Goal: Task Accomplishment & Management: Manage account settings

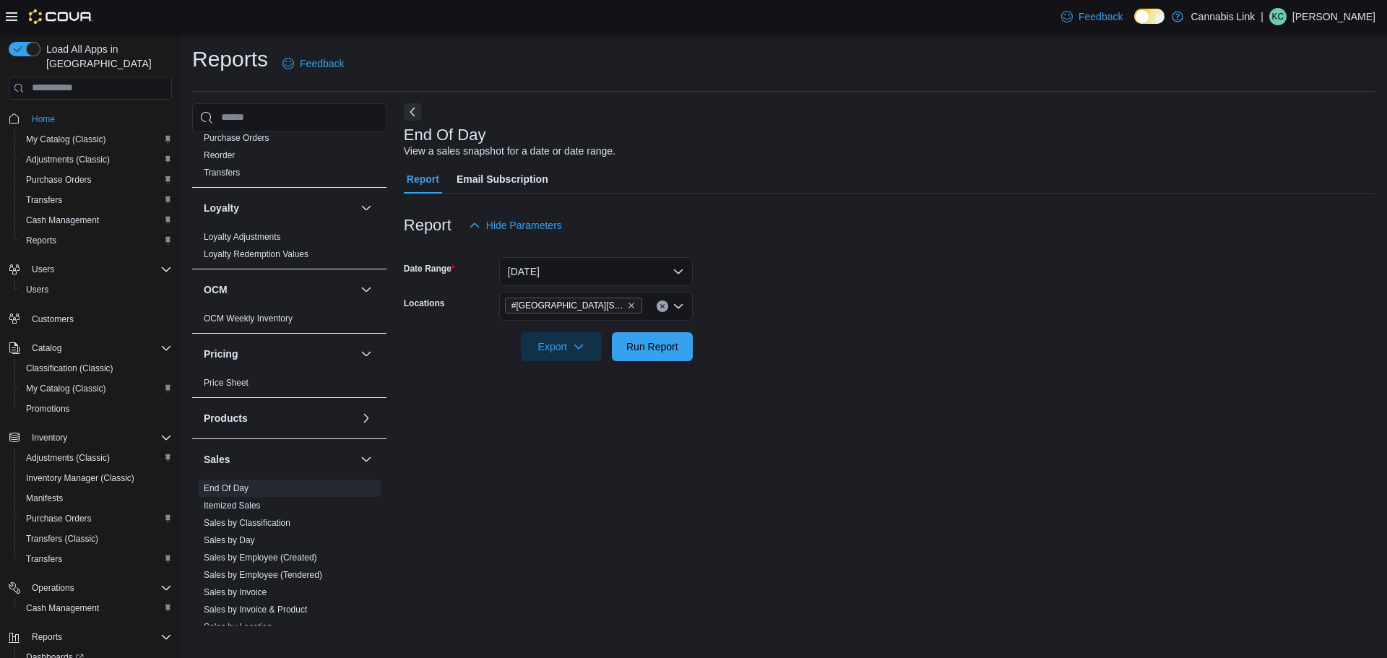
click at [65, 110] on span "Home" at bounding box center [99, 119] width 146 height 18
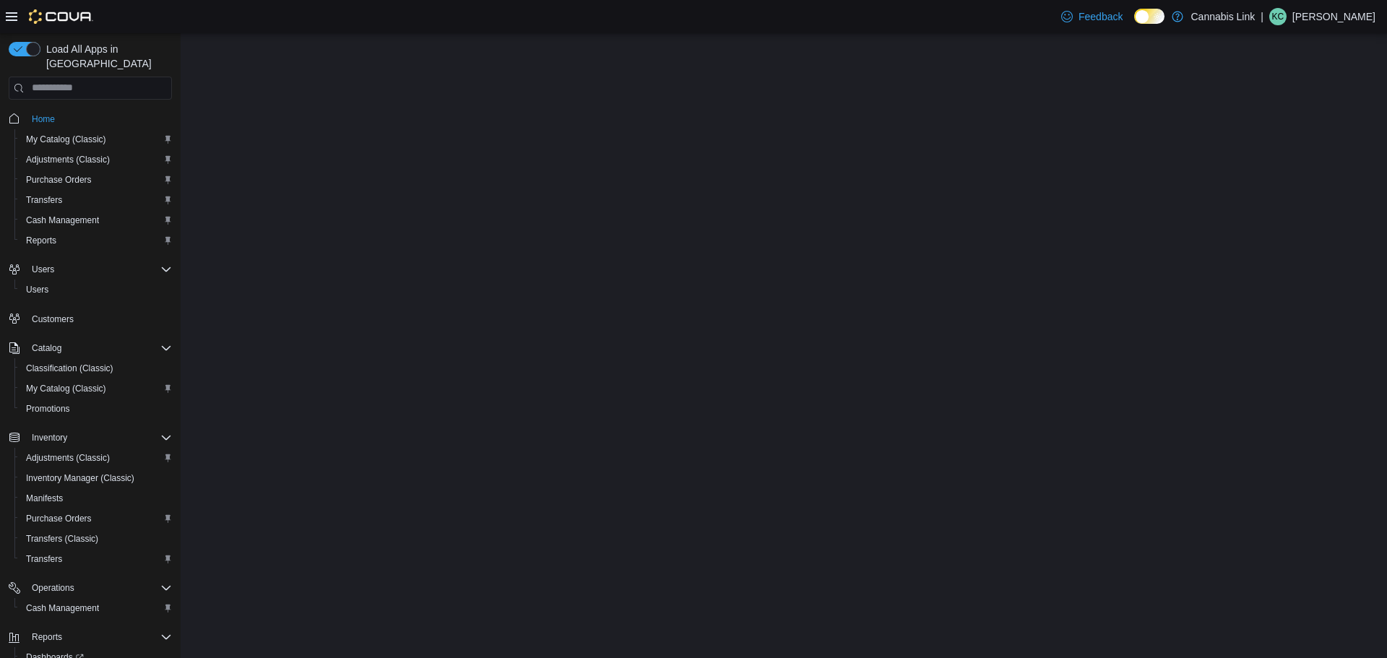
click at [65, 110] on span "Home" at bounding box center [99, 119] width 146 height 18
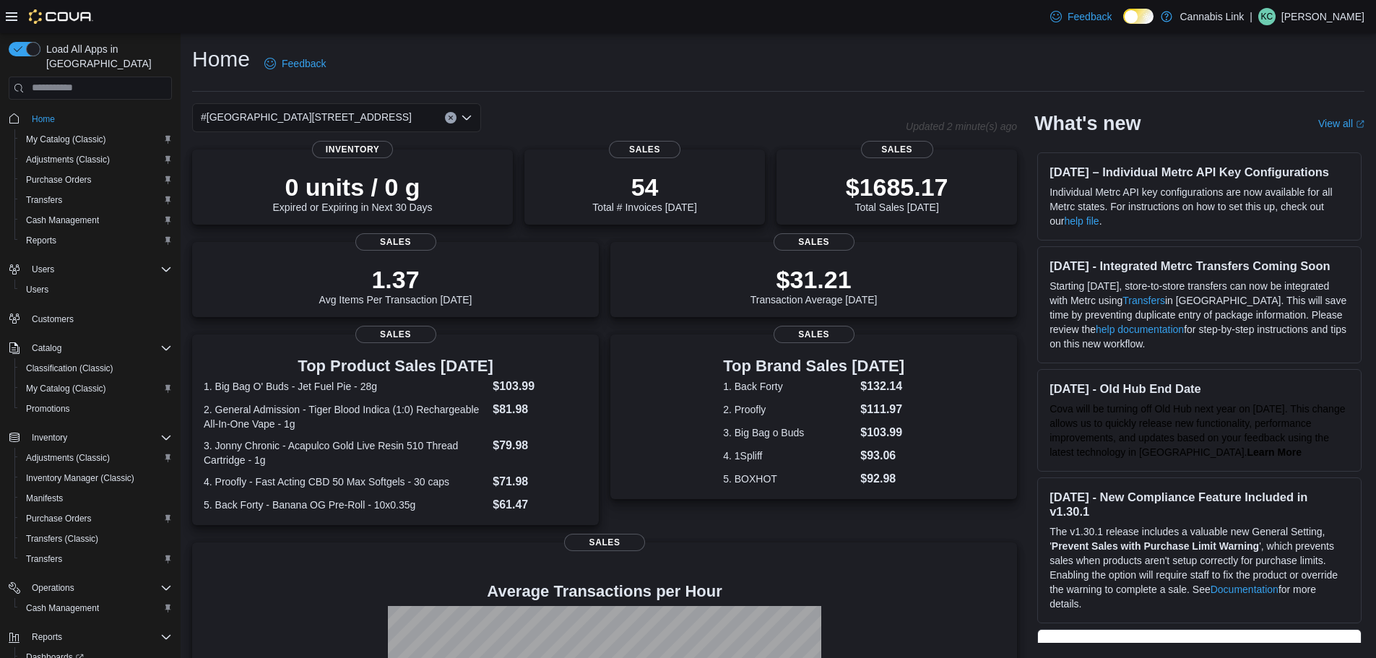
click at [394, 106] on div "#[GEOGRAPHIC_DATA][STREET_ADDRESS]" at bounding box center [336, 117] width 289 height 29
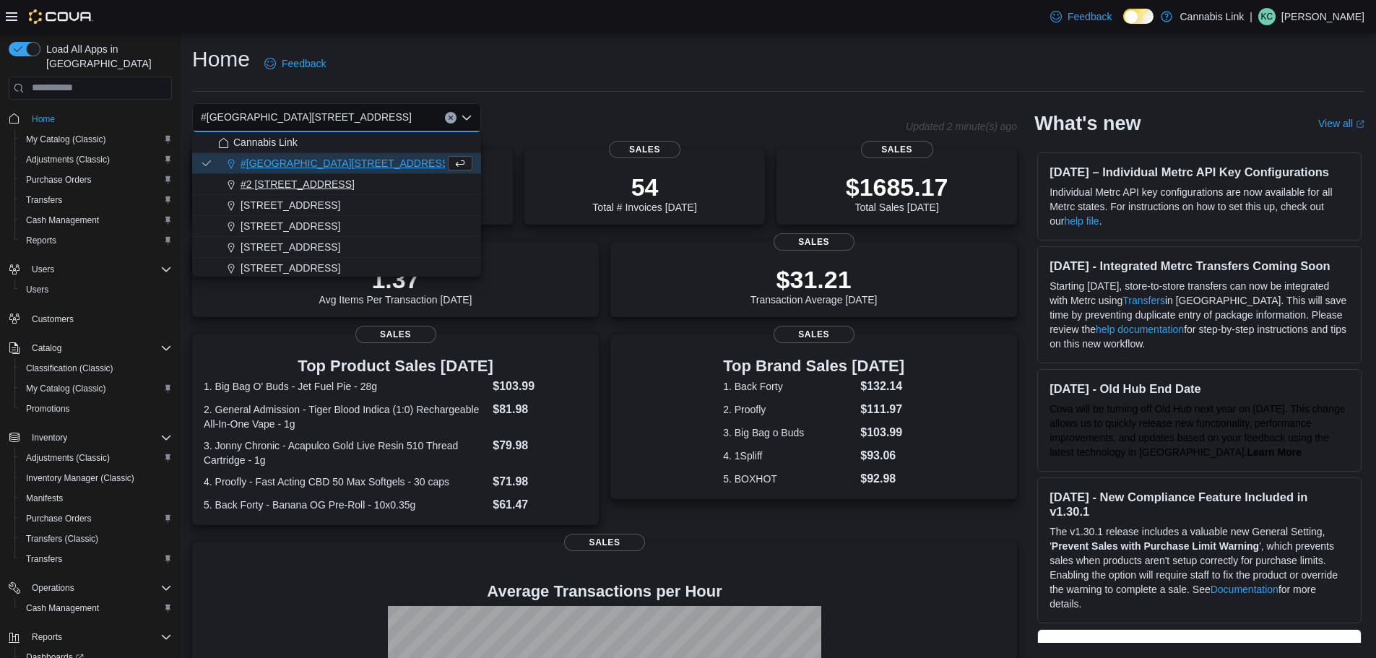
click at [364, 185] on div "#2 1149 Western Rd." at bounding box center [345, 184] width 254 height 14
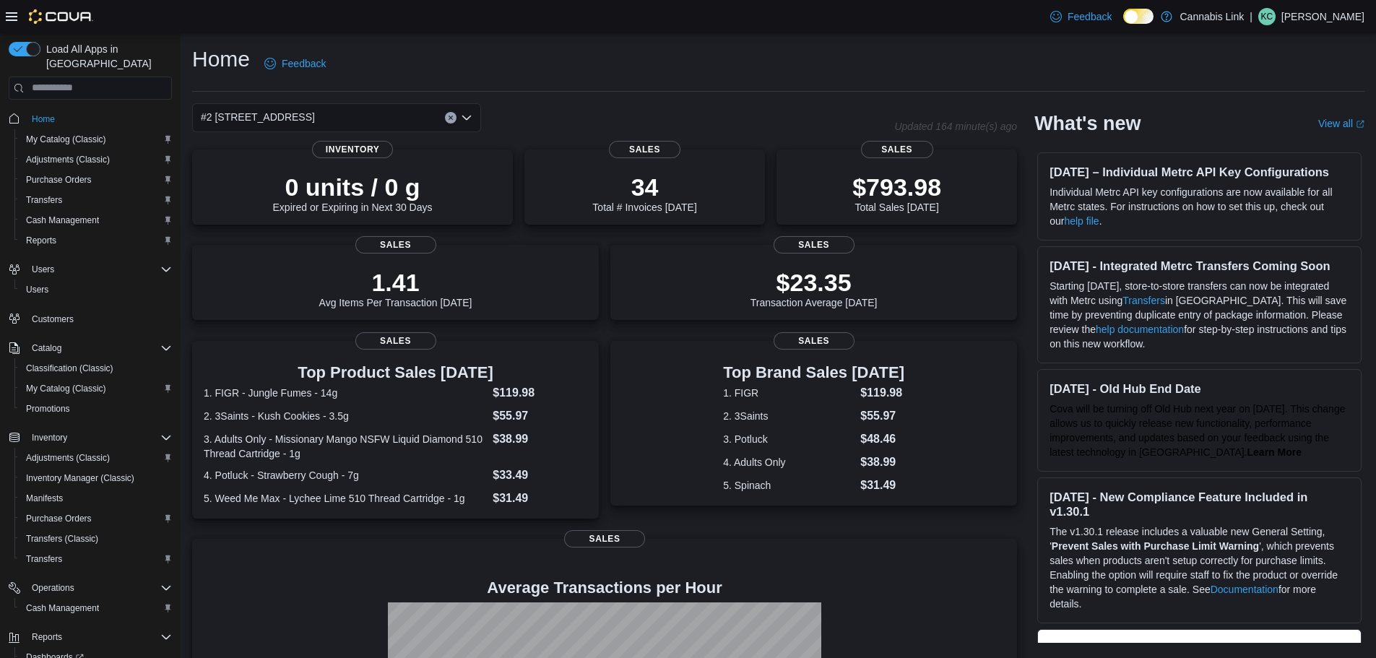
click at [389, 113] on div "#2 1149 Western Rd. Combo box. Selected. #2 1149 Western Rd.. Press Backspace t…" at bounding box center [336, 117] width 289 height 29
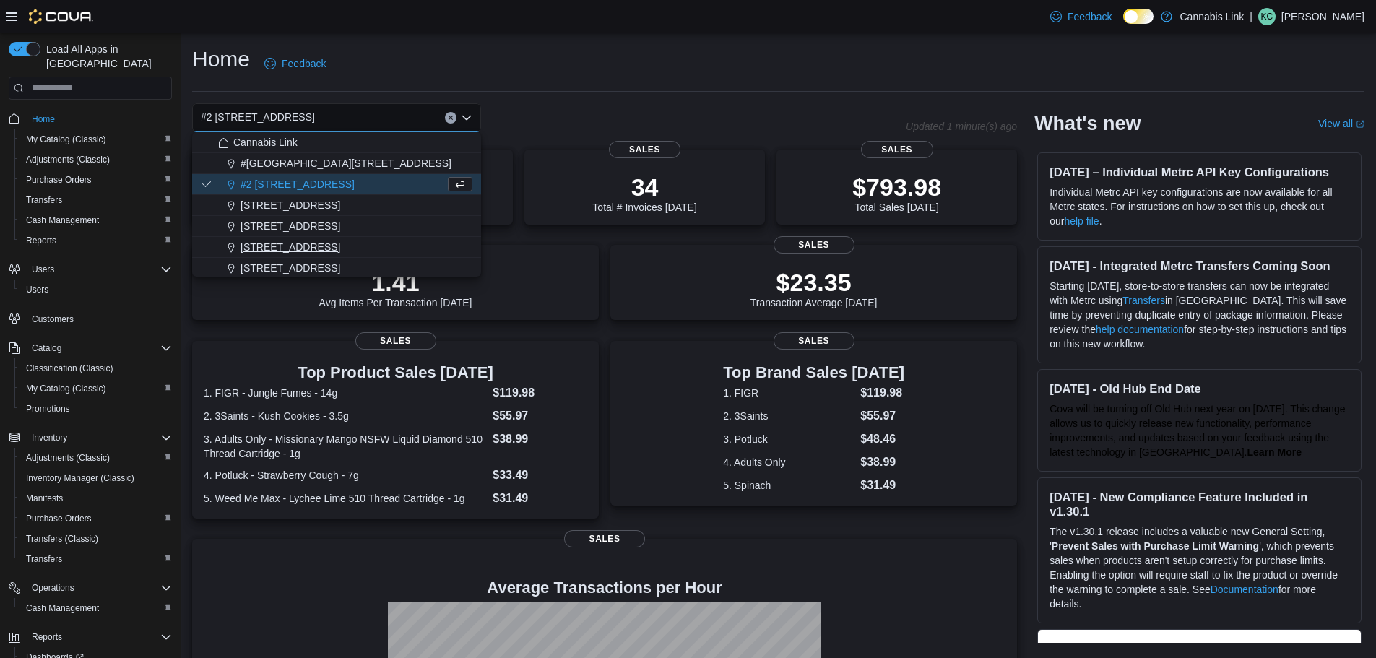
click at [359, 244] on div "390 Springbank Drive" at bounding box center [345, 247] width 254 height 14
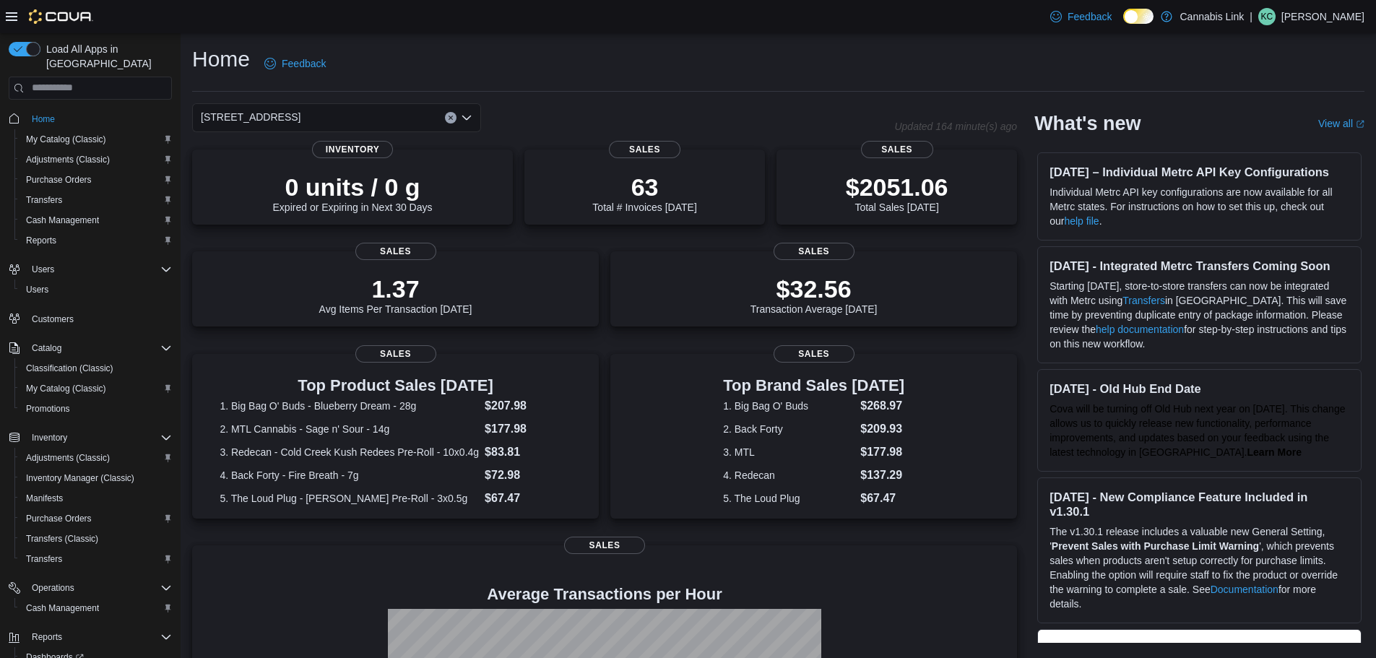
click at [376, 113] on div "390 Springbank Drive Combo box. Selected. 390 Springbank Drive. Press Backspace…" at bounding box center [336, 117] width 289 height 29
click at [602, 77] on div "Home Feedback" at bounding box center [778, 64] width 1172 height 38
click at [360, 124] on div "390 Springbank Drive" at bounding box center [336, 117] width 289 height 29
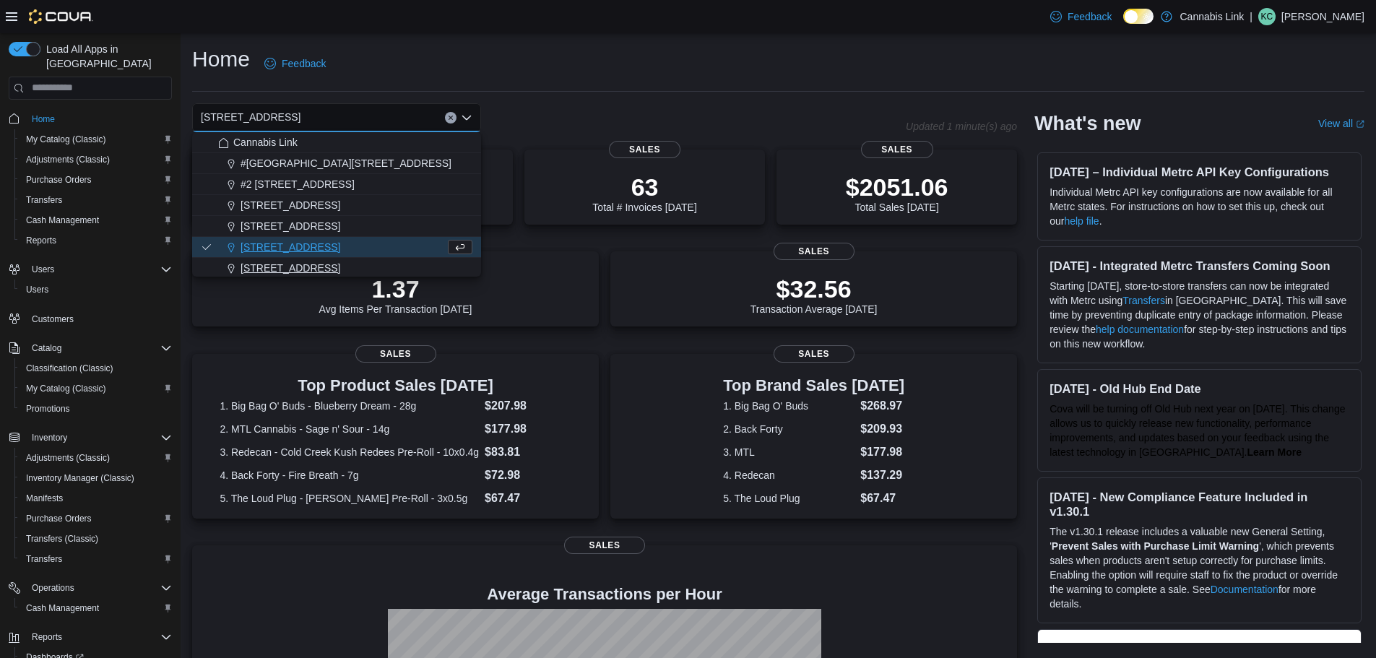
click at [327, 267] on span "509 Commissioners Rd W" at bounding box center [291, 268] width 100 height 14
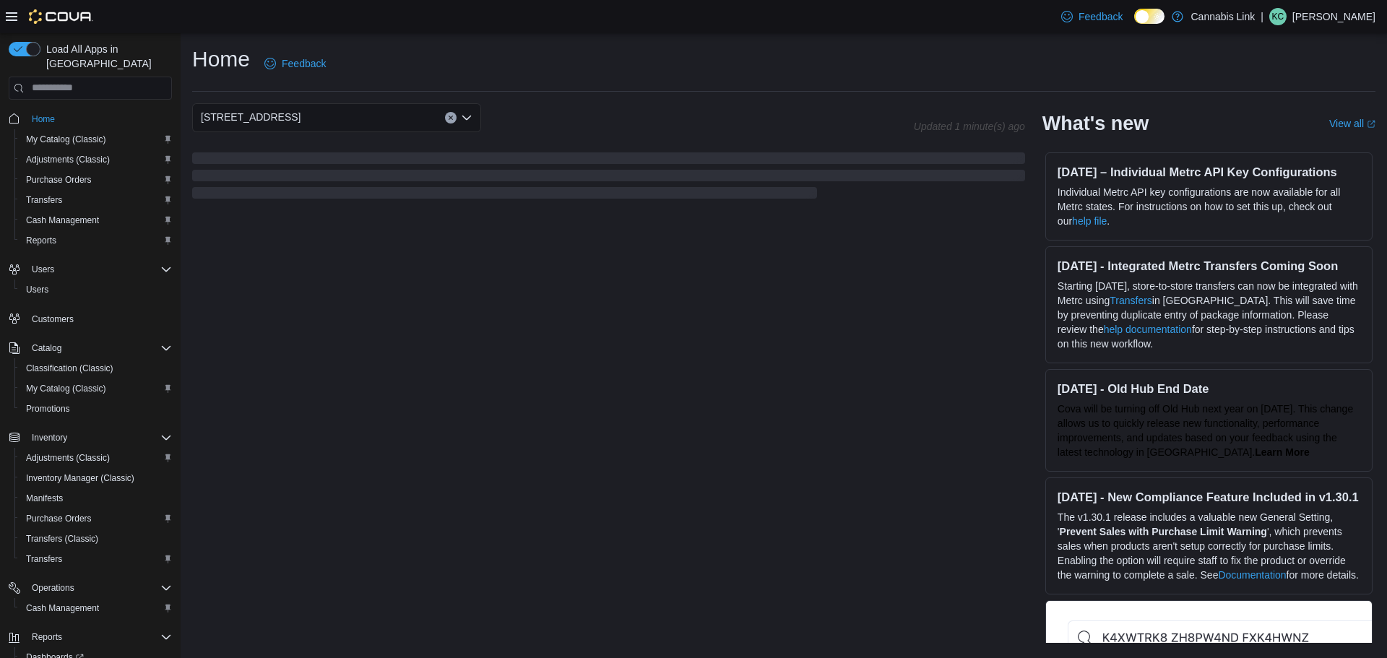
click at [394, 124] on div "509 Commissioners Rd W" at bounding box center [336, 117] width 289 height 29
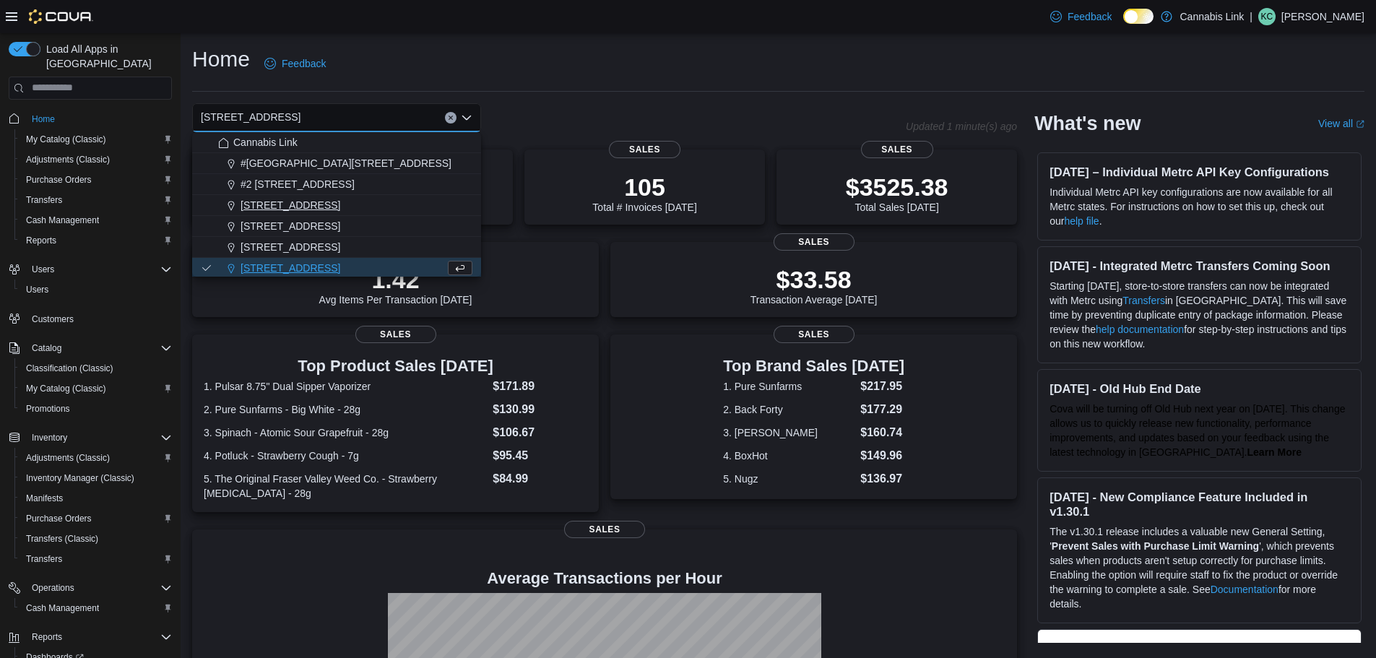
click at [340, 200] on span "1225 Wonderland Road North" at bounding box center [291, 205] width 100 height 14
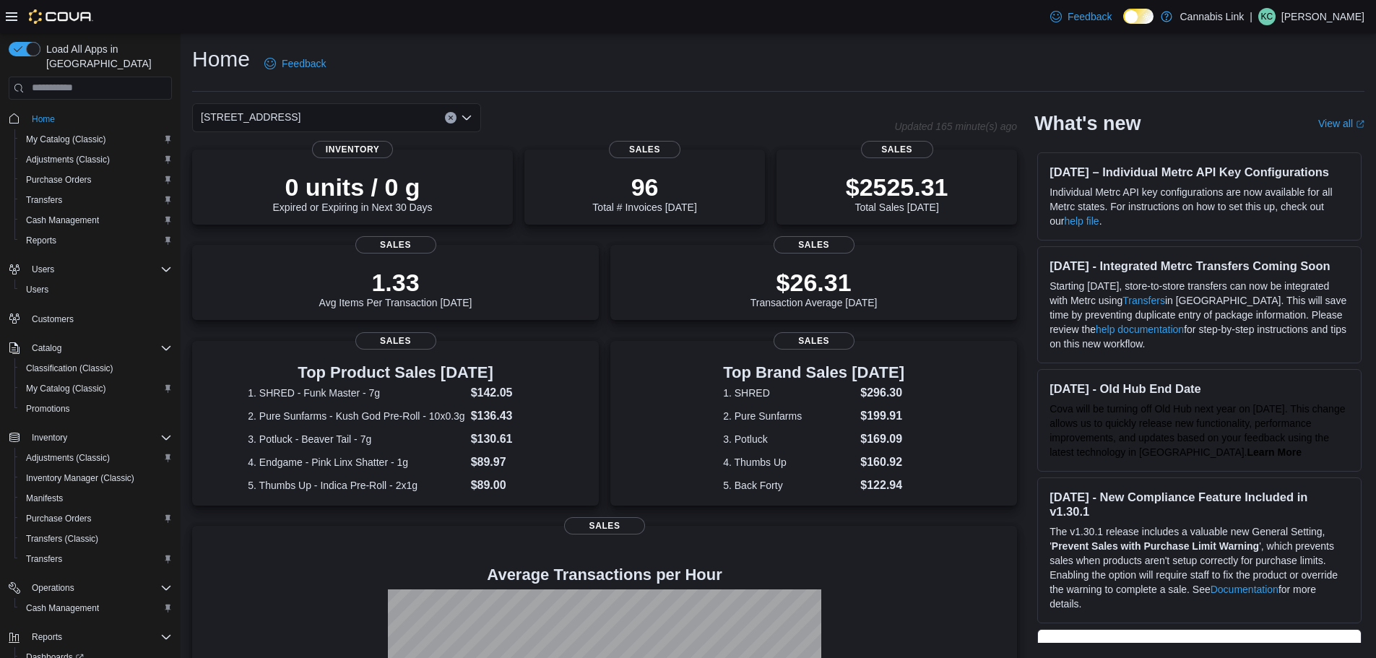
click at [381, 116] on div "1225 Wonderland Road North" at bounding box center [336, 117] width 289 height 29
click at [537, 94] on div "Home Feedback 1225 Wonderland Road North Updated 1 minute(s) ago 0 units / 0 g …" at bounding box center [779, 433] width 1196 height 800
click at [376, 121] on div "1225 Wonderland Road North" at bounding box center [336, 117] width 289 height 29
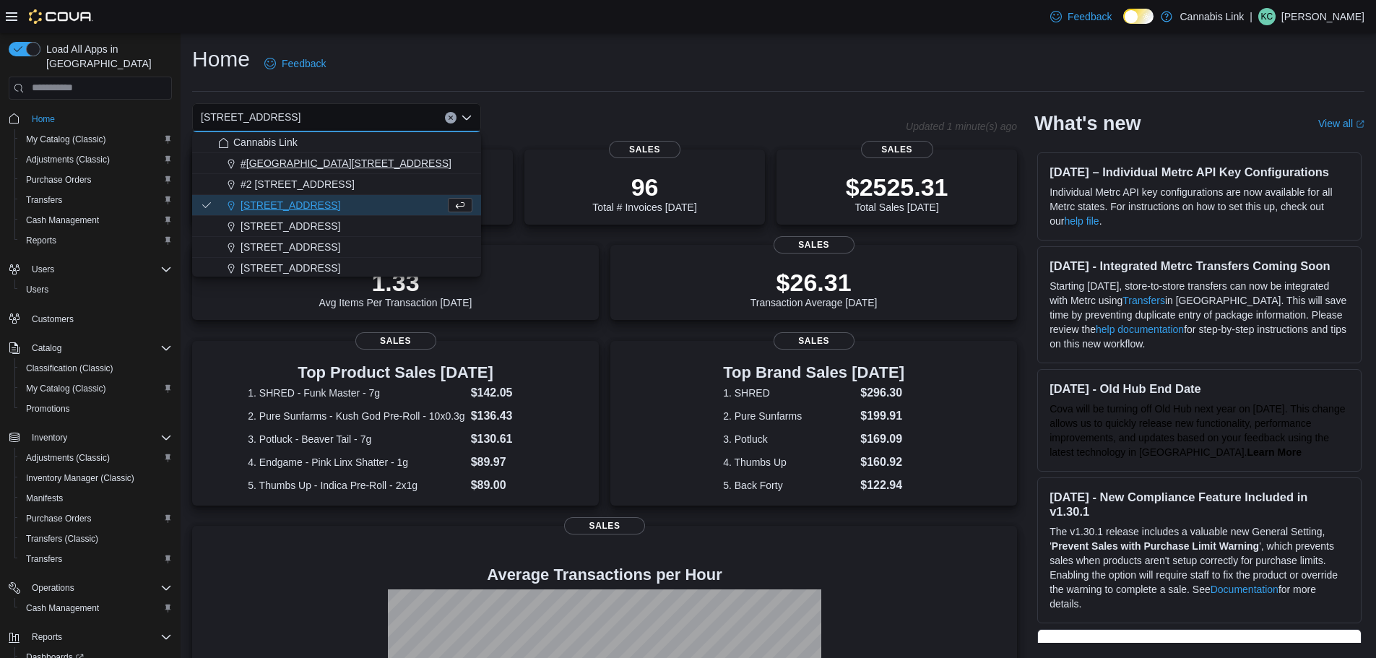
click at [307, 161] on span "#[GEOGRAPHIC_DATA][STREET_ADDRESS]" at bounding box center [346, 163] width 211 height 14
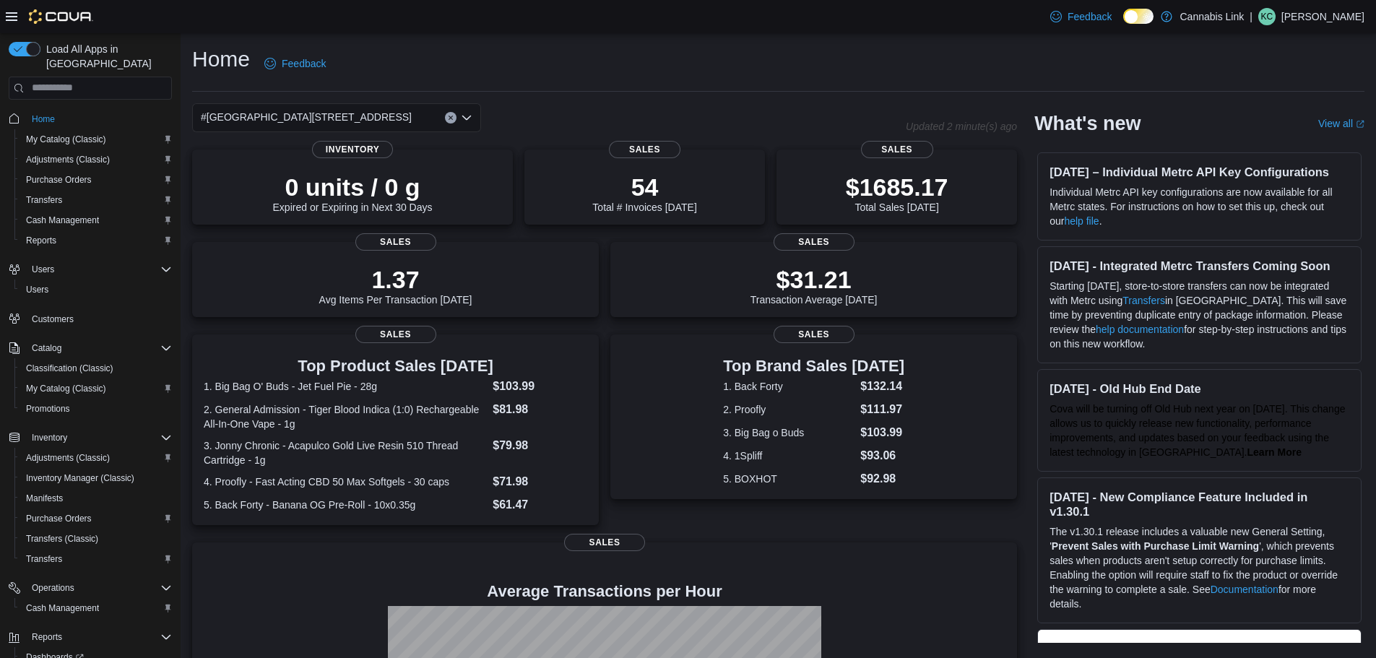
click at [373, 117] on div "#[GEOGRAPHIC_DATA][STREET_ADDRESS]" at bounding box center [336, 117] width 289 height 29
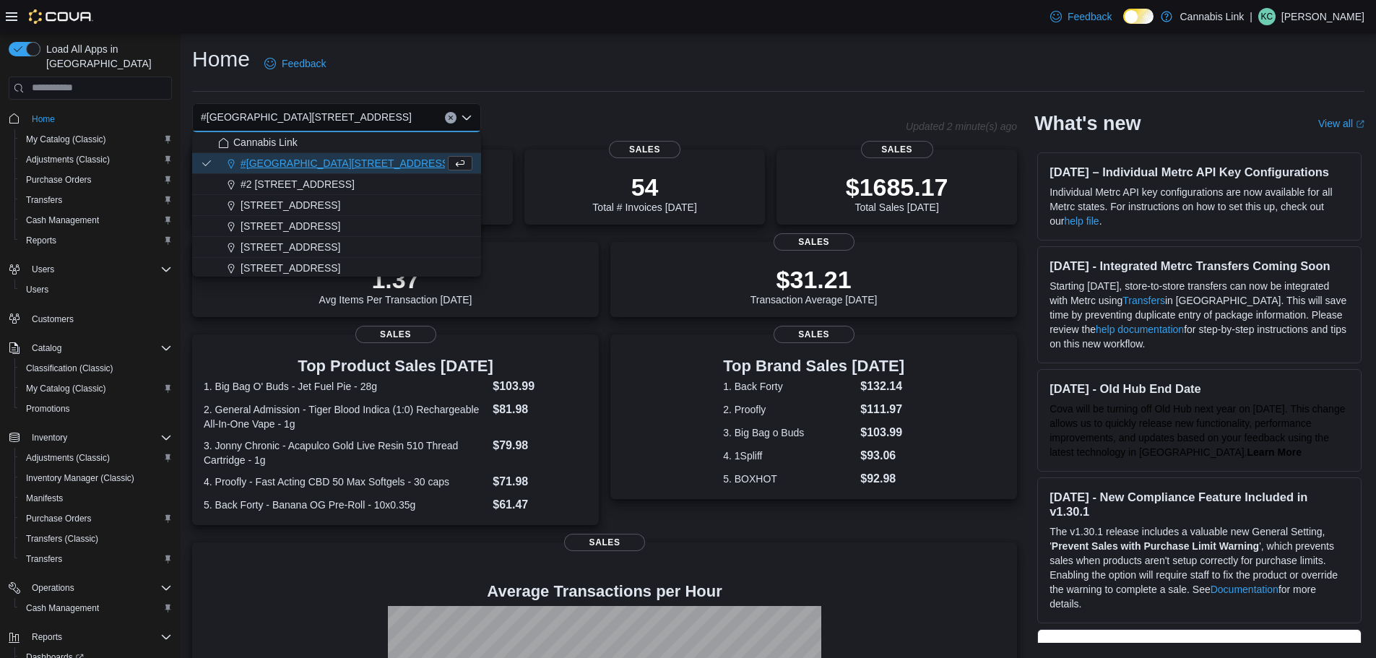
click at [540, 101] on div "Home Feedback #1 1175 Hyde Park Road, Unit 2B Combo box. Selected. #1 1175 Hyde…" at bounding box center [779, 439] width 1196 height 813
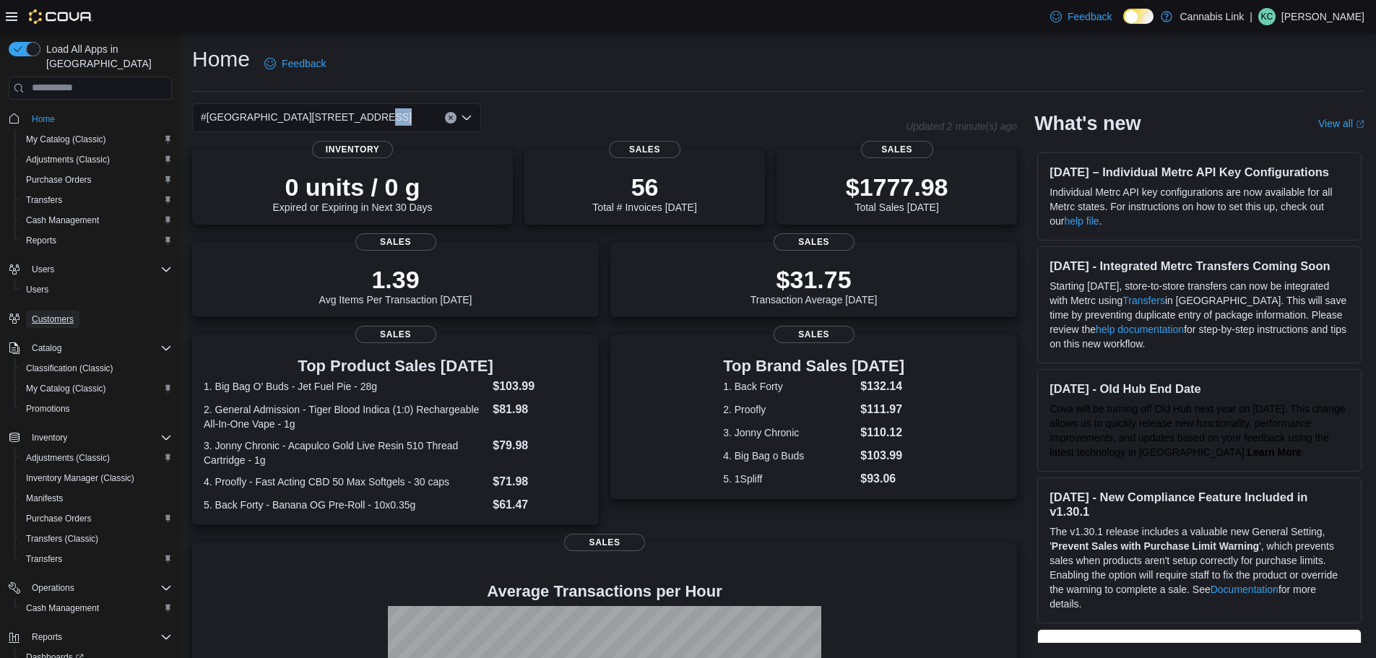
click at [54, 314] on span "Customers" at bounding box center [53, 320] width 42 height 12
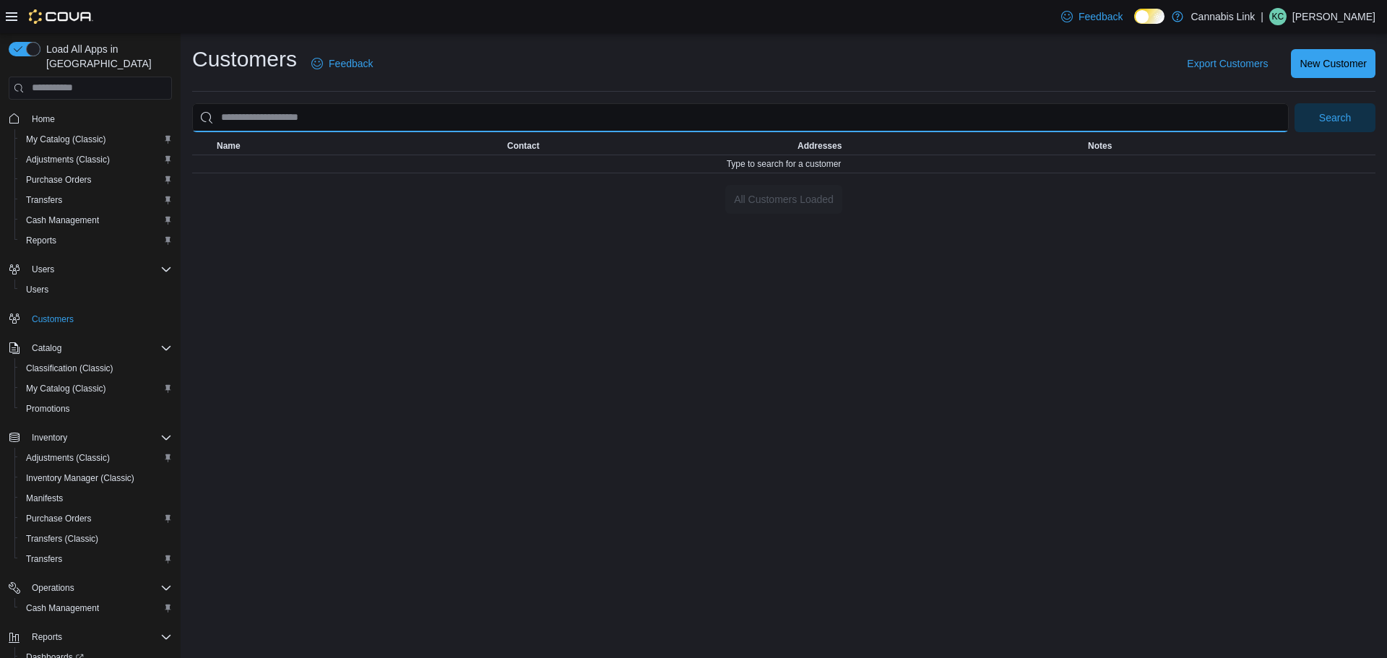
click at [1123, 113] on input "search" at bounding box center [740, 117] width 1097 height 29
click at [1294, 103] on button "Search" at bounding box center [1334, 117] width 81 height 29
click at [1037, 124] on input "**********" at bounding box center [740, 117] width 1097 height 29
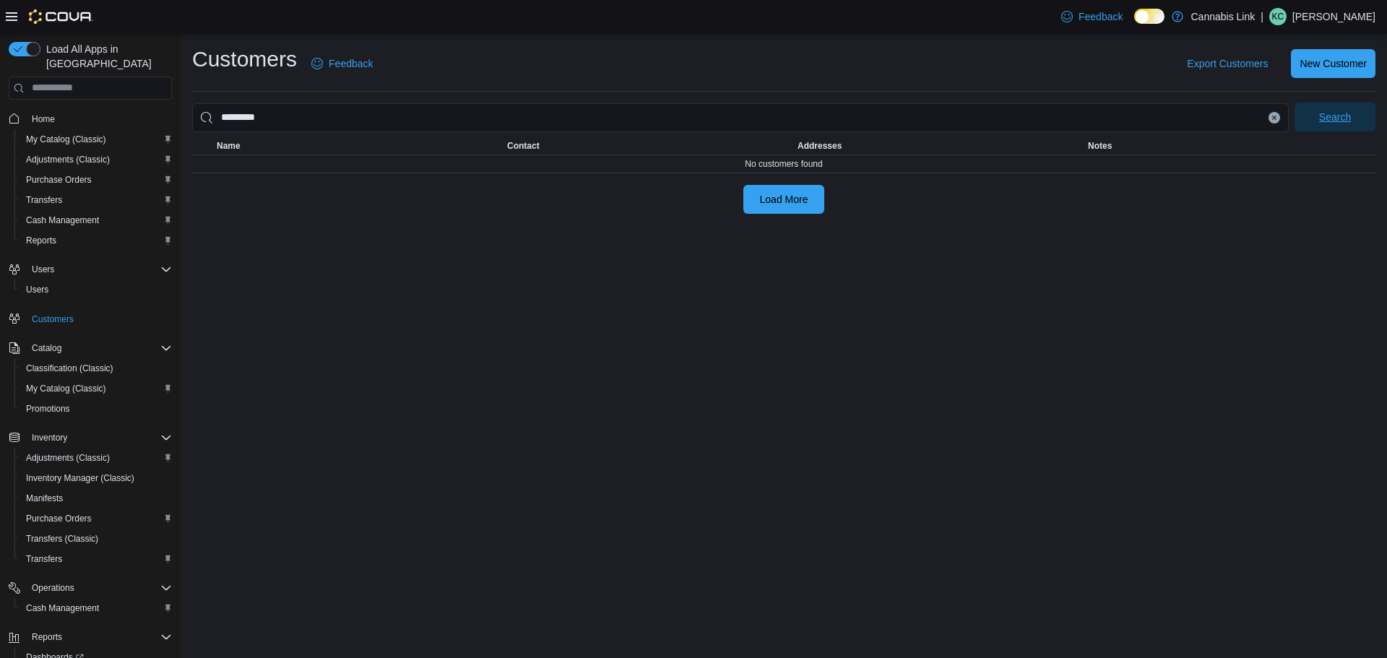
click at [1329, 121] on span "Search" at bounding box center [1335, 117] width 32 height 14
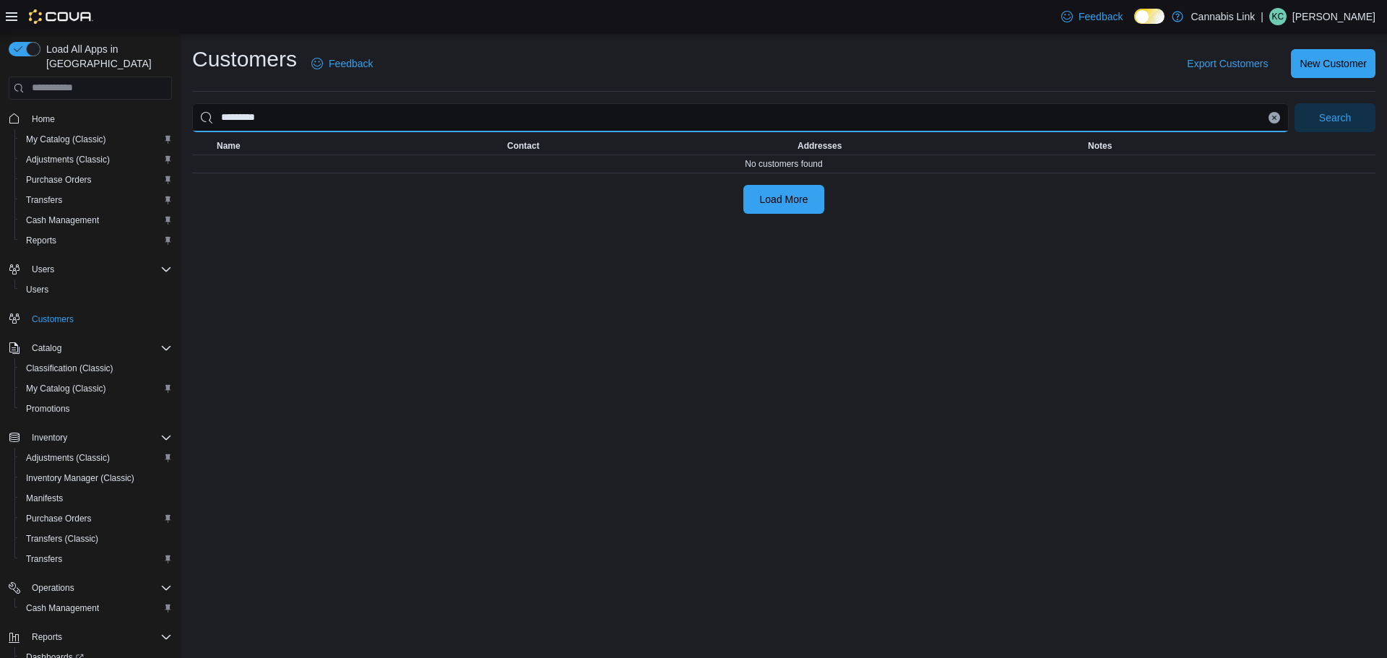
click at [362, 113] on input "*********" at bounding box center [740, 117] width 1097 height 29
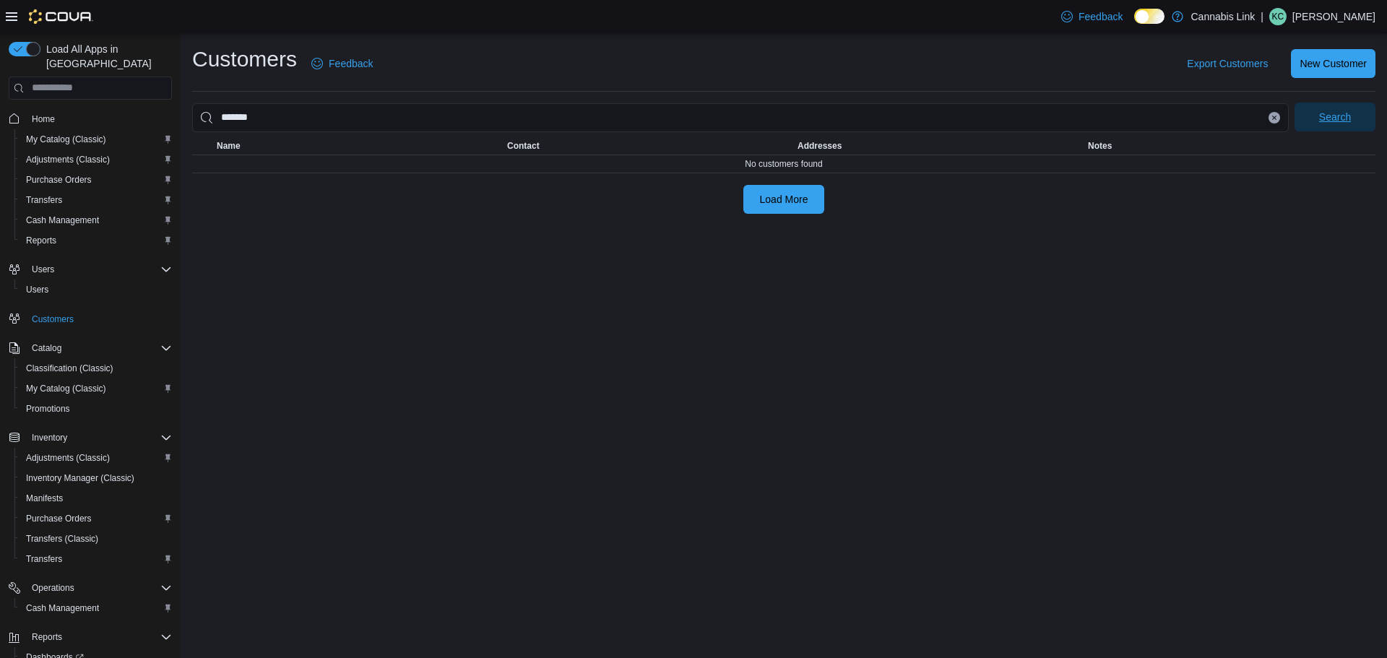
click at [1322, 123] on span "Search" at bounding box center [1335, 117] width 32 height 14
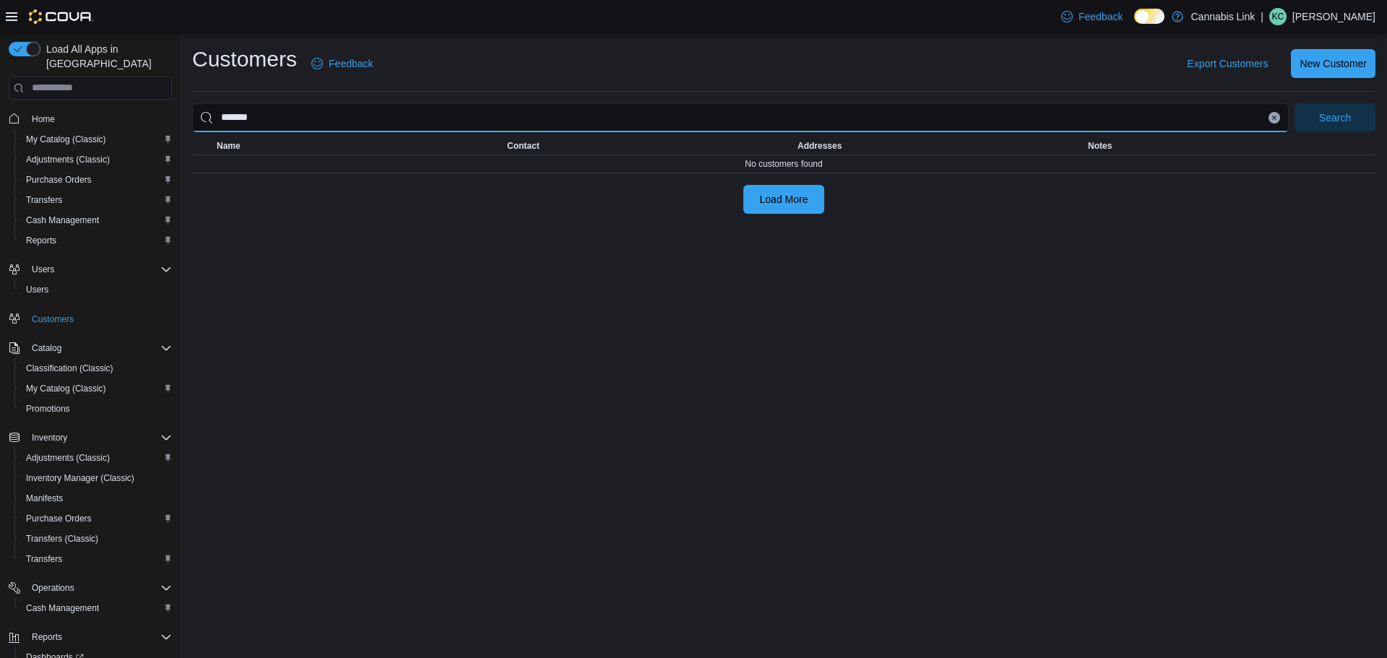
click at [272, 111] on input "*******" at bounding box center [740, 117] width 1097 height 29
type input "**********"
click at [1294, 103] on button "Search" at bounding box center [1334, 117] width 81 height 29
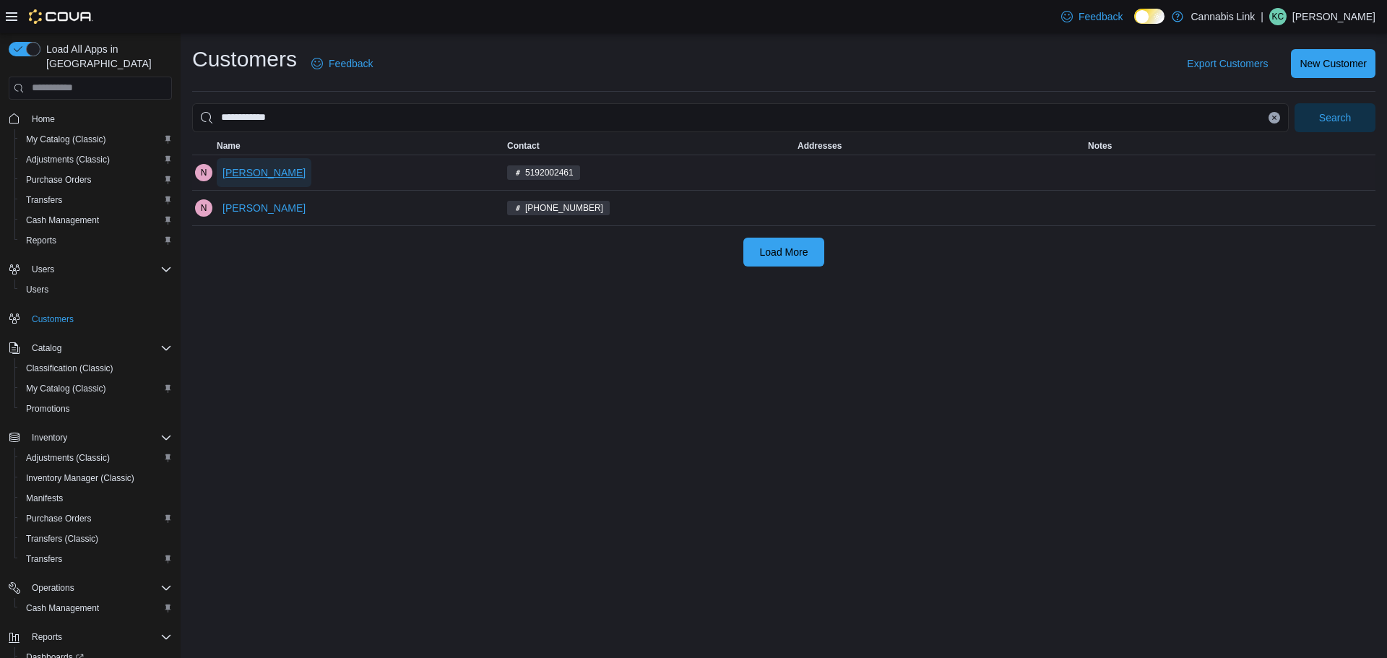
click at [251, 184] on span "Nick Placzek" at bounding box center [263, 172] width 83 height 29
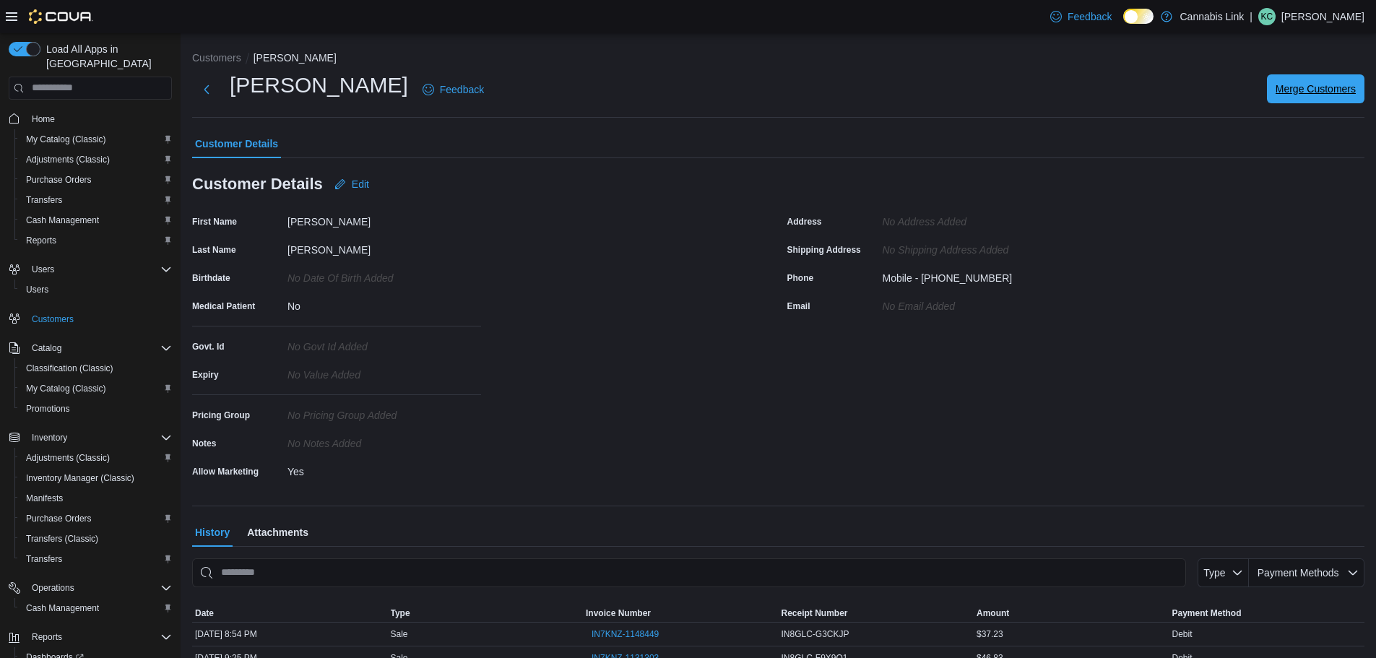
click at [1331, 82] on span "Merge Customers" at bounding box center [1316, 89] width 80 height 14
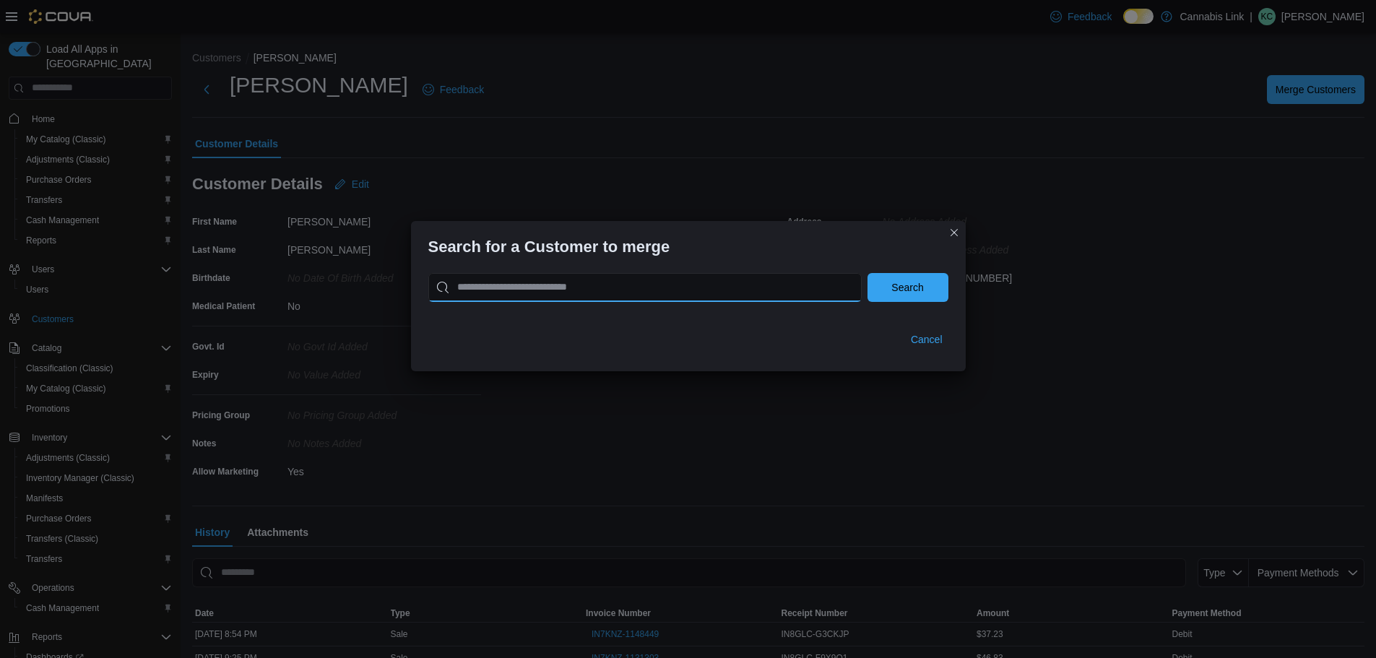
click at [699, 293] on input "search" at bounding box center [644, 287] width 433 height 29
type input "**********"
click at [868, 273] on button "Search" at bounding box center [908, 287] width 81 height 29
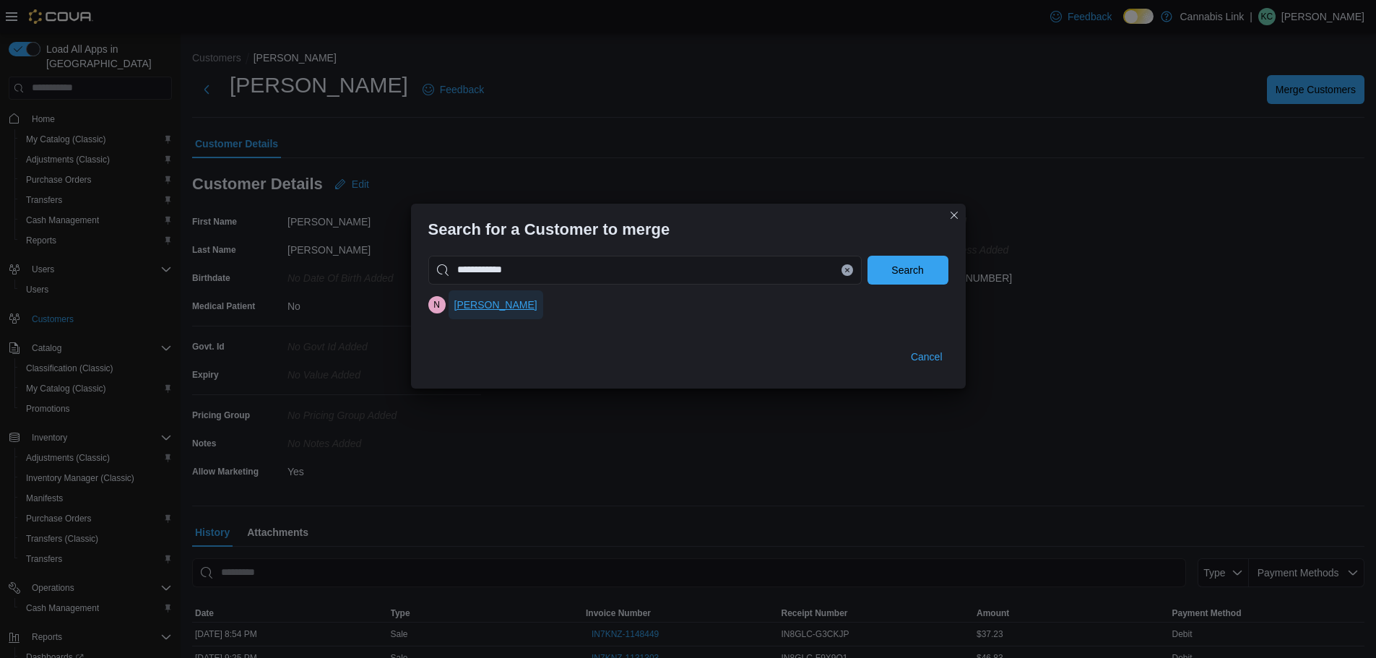
click at [508, 311] on span "Nick Placzek" at bounding box center [495, 305] width 83 height 14
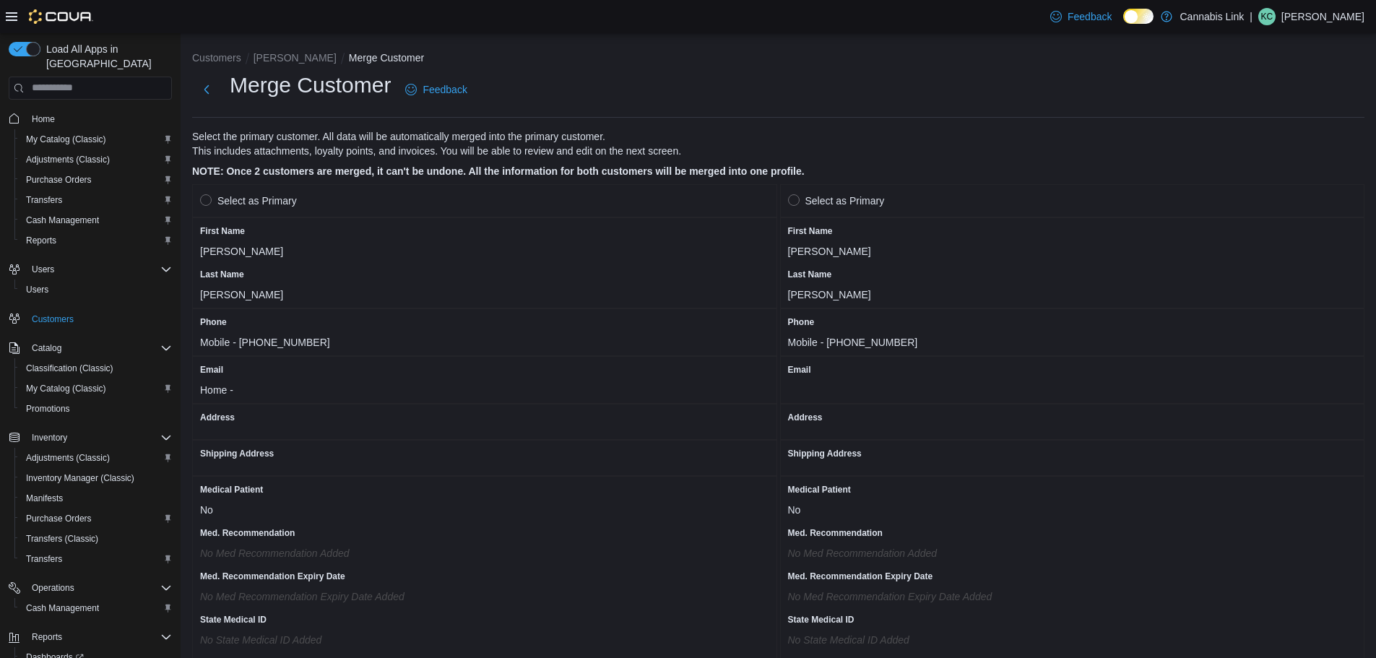
click at [270, 192] on label "Select as Primary" at bounding box center [248, 200] width 97 height 17
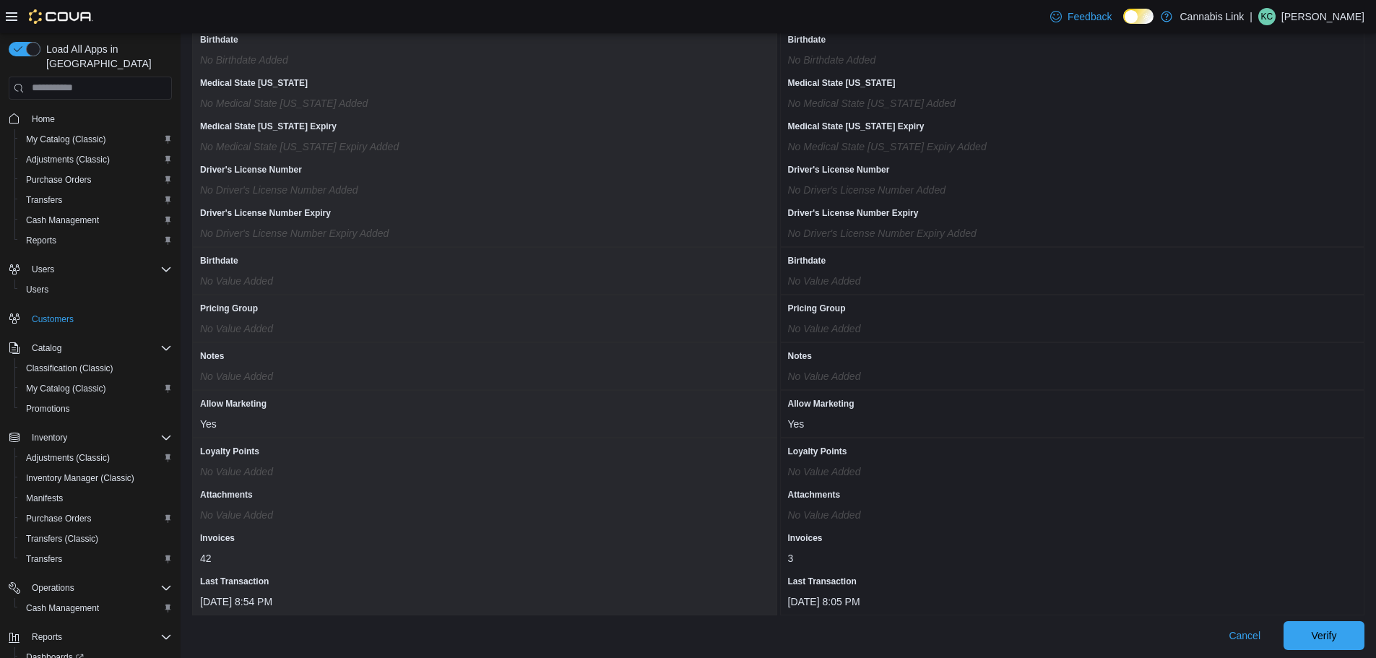
scroll to position [1104, 0]
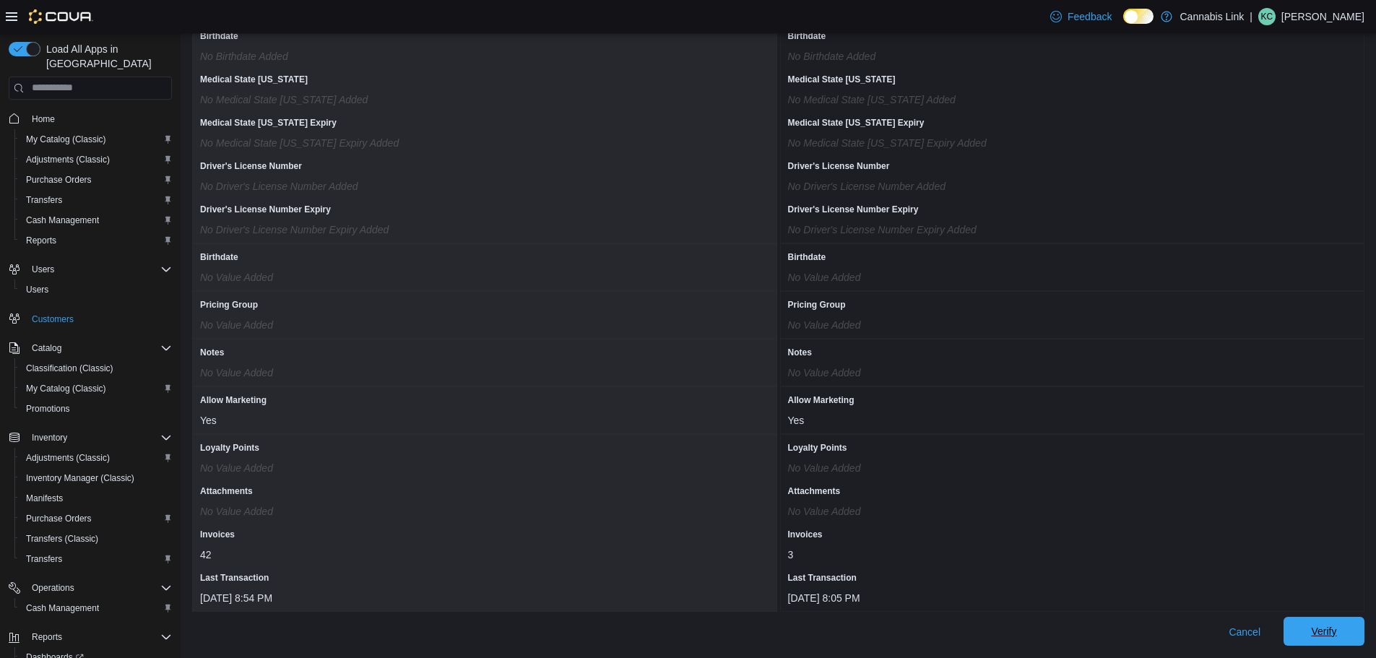
click at [1315, 627] on span "Verify" at bounding box center [1324, 631] width 64 height 29
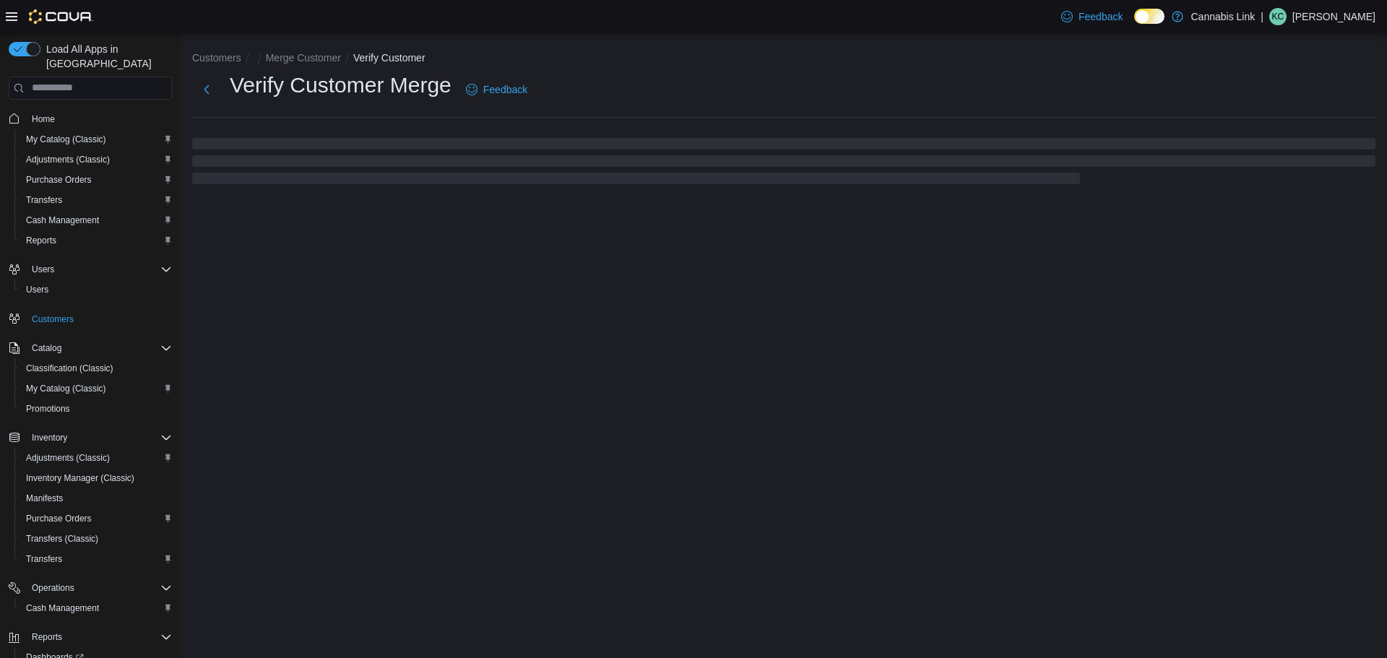
select select "******"
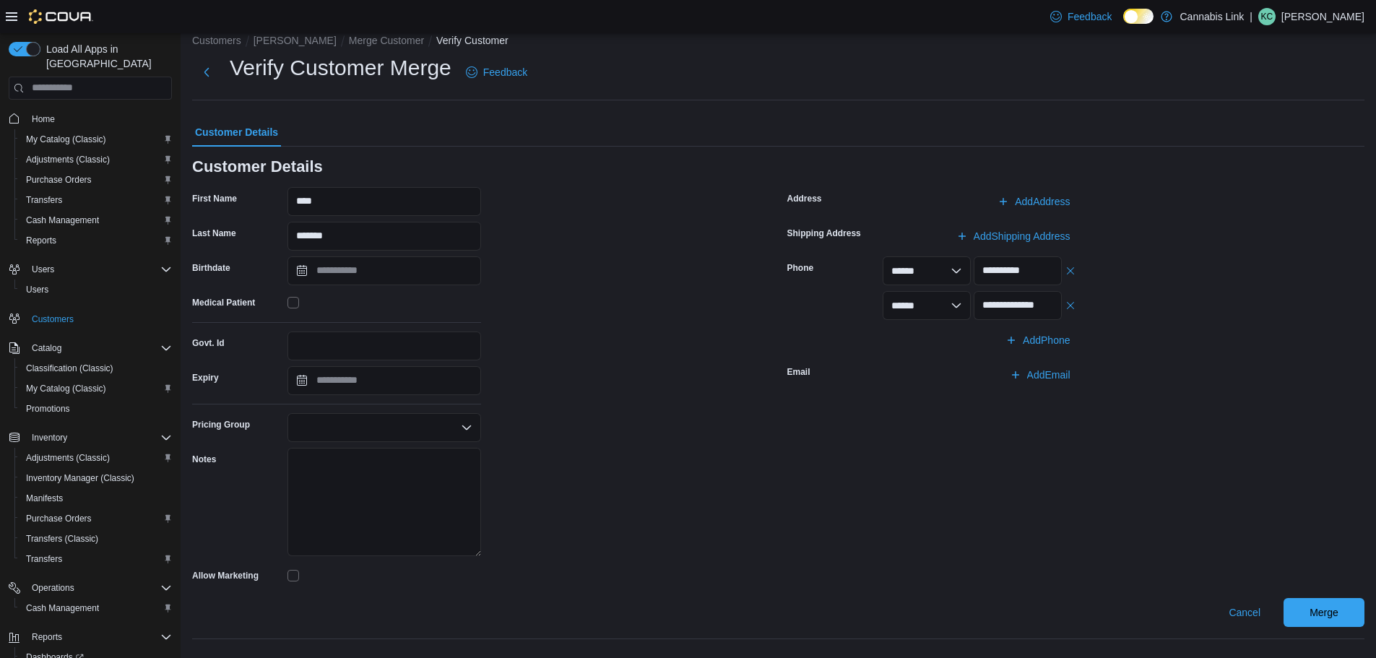
scroll to position [22, 0]
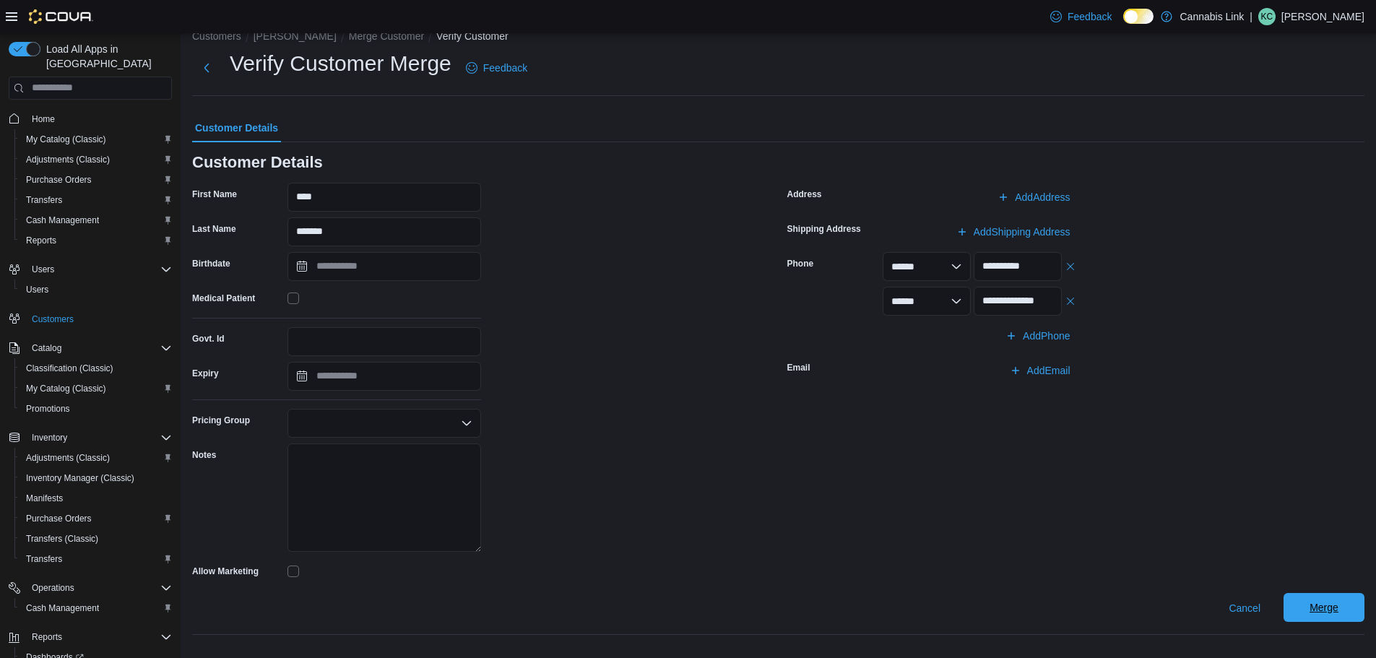
click at [1328, 598] on span "Merge" at bounding box center [1324, 607] width 64 height 29
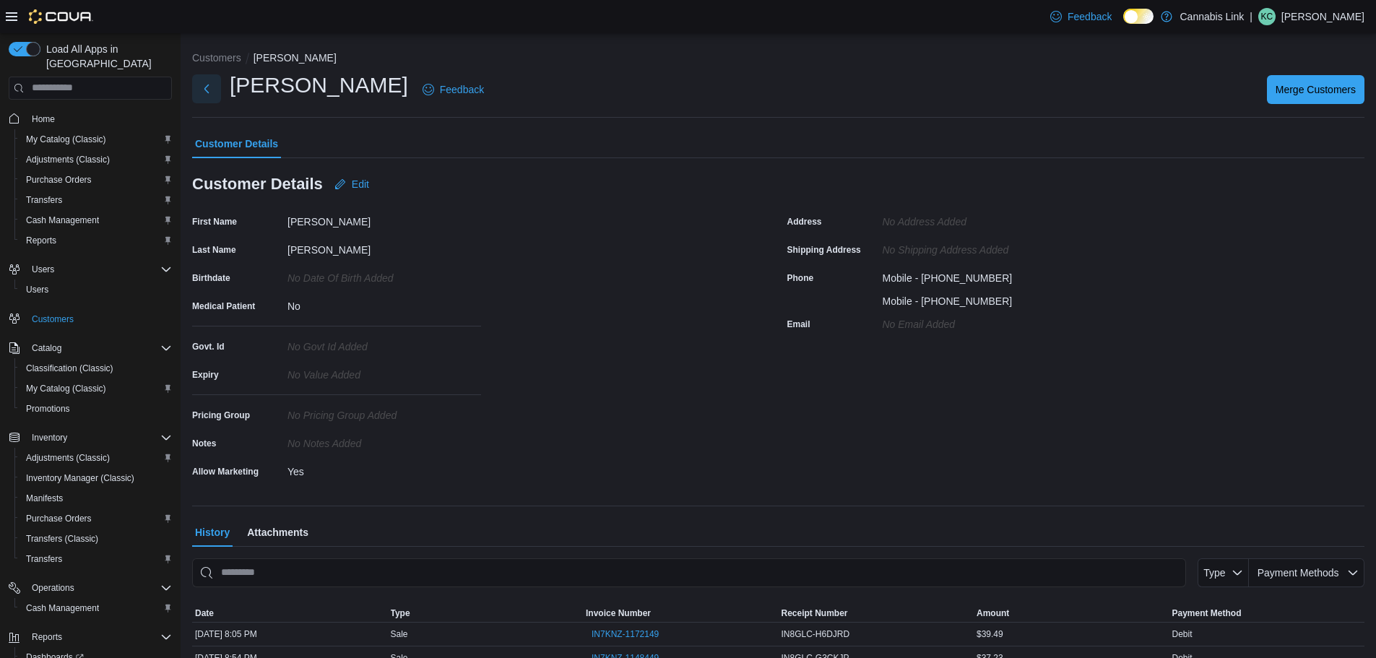
click at [203, 92] on button "Next" at bounding box center [206, 88] width 29 height 29
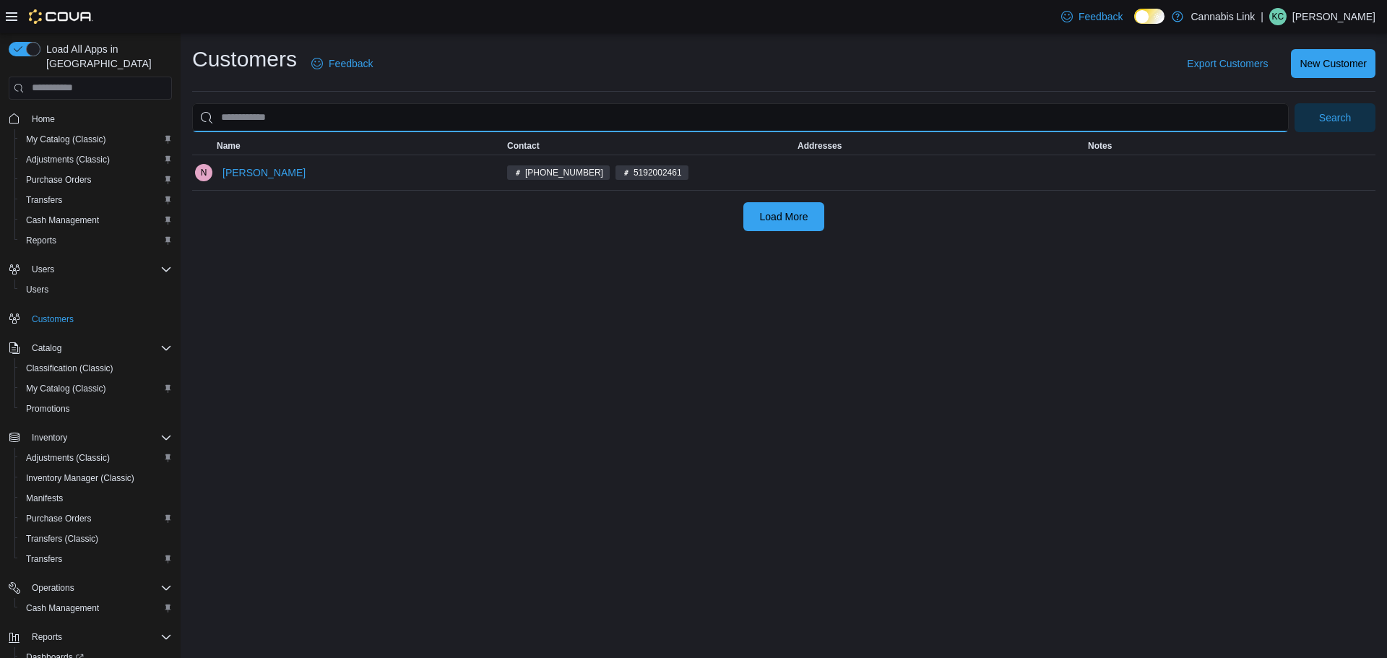
click at [766, 110] on input "search" at bounding box center [740, 117] width 1097 height 29
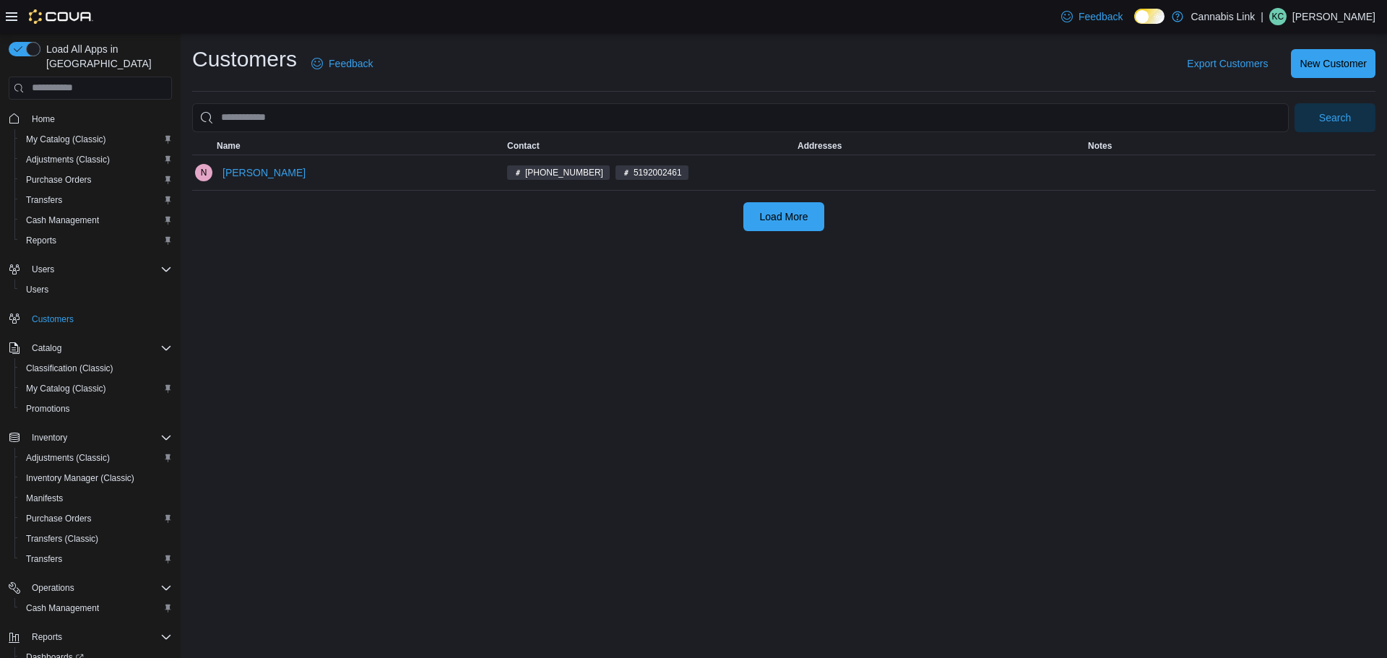
click at [600, 59] on div "Export Customers New Customer" at bounding box center [883, 63] width 985 height 29
click at [69, 230] on button "Reports" at bounding box center [95, 240] width 163 height 20
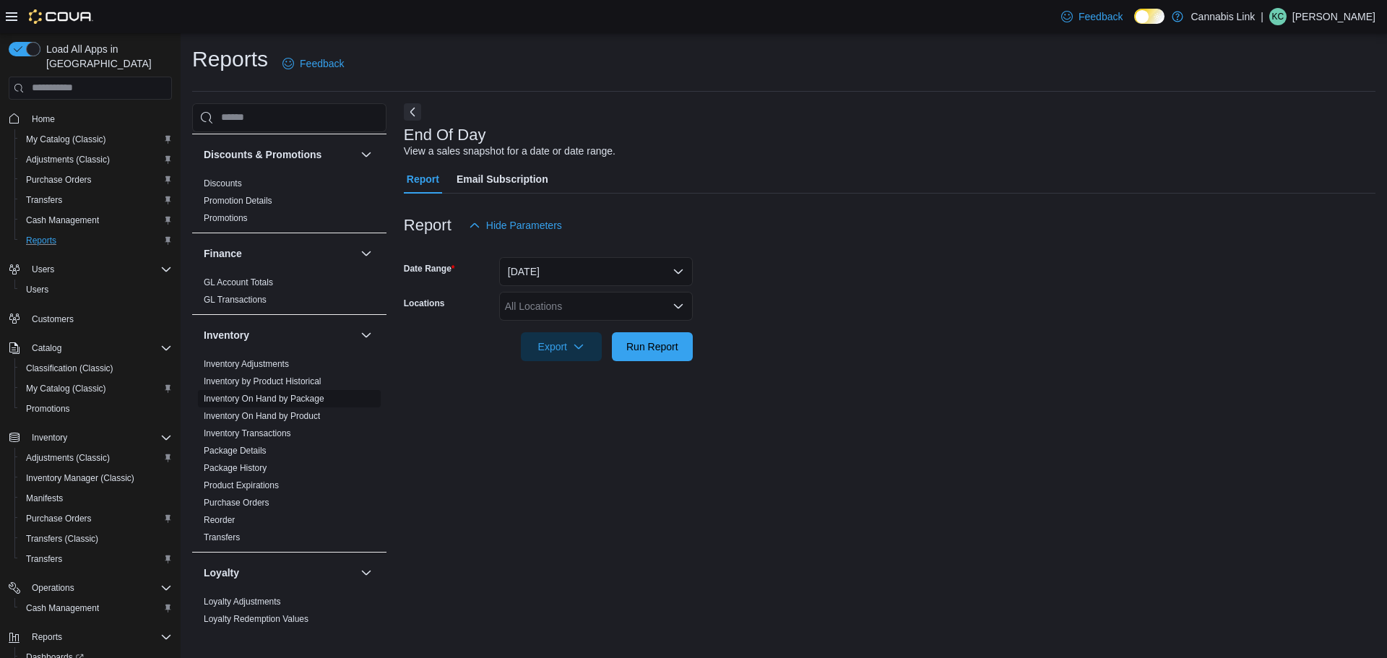
scroll to position [217, 0]
click at [300, 407] on link "Inventory On Hand by Product" at bounding box center [262, 412] width 116 height 10
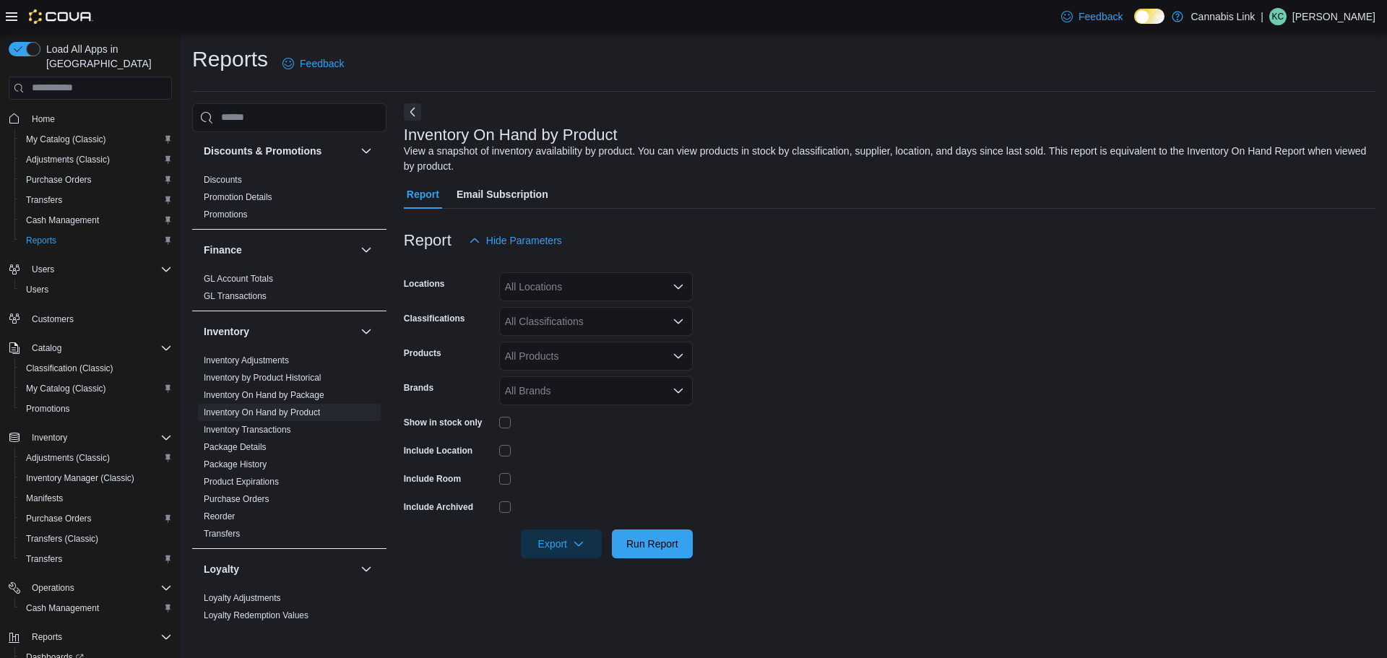
click at [632, 293] on div "All Locations" at bounding box center [596, 286] width 194 height 29
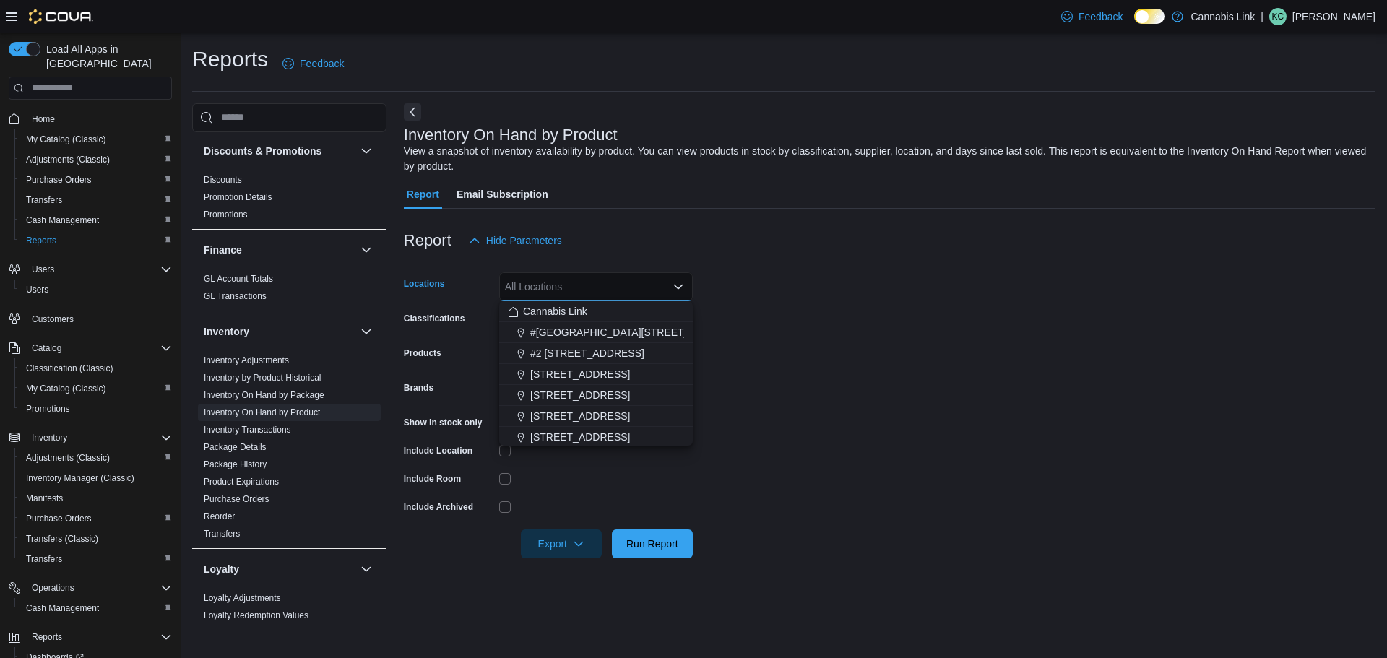
click at [609, 332] on span "#[GEOGRAPHIC_DATA][STREET_ADDRESS]" at bounding box center [635, 332] width 211 height 14
click at [792, 250] on div "Report Hide Parameters" at bounding box center [890, 240] width 972 height 29
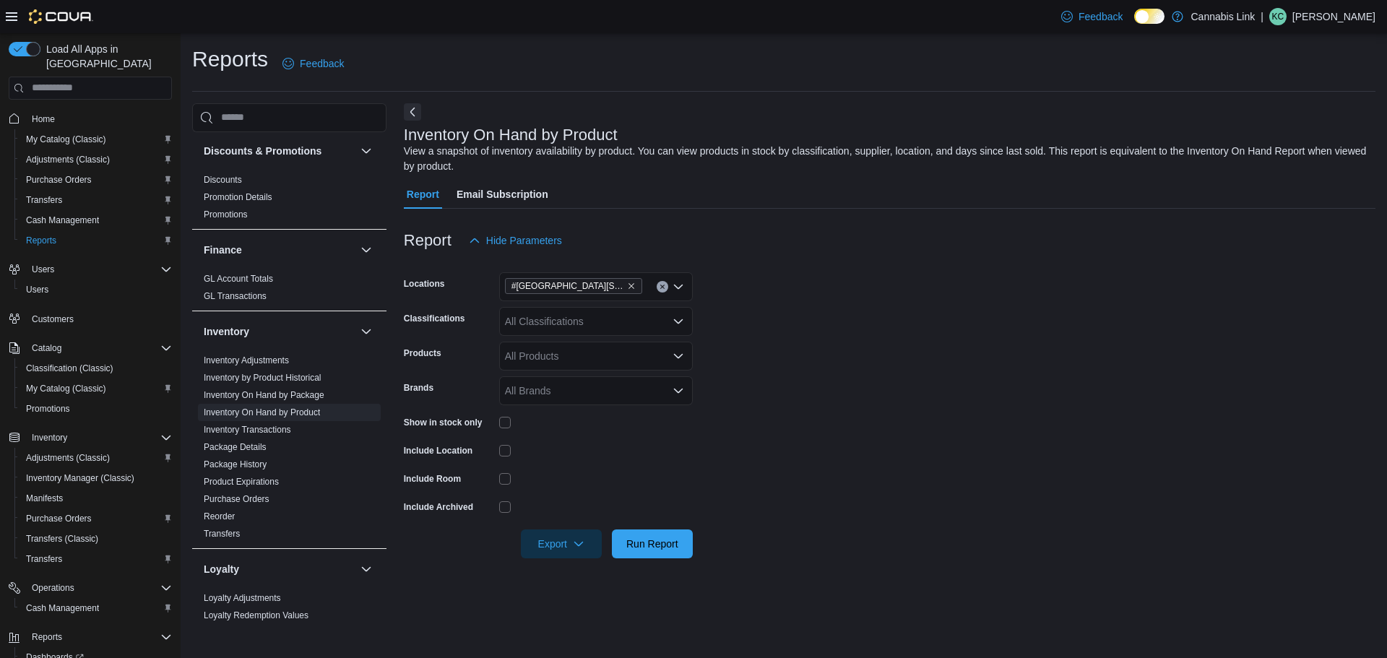
click at [511, 419] on div at bounding box center [596, 423] width 194 height 12
click at [568, 532] on span "Export" at bounding box center [561, 543] width 64 height 29
click at [582, 449] on button "Export to Excel" at bounding box center [563, 457] width 82 height 29
click at [103, 110] on span "Home" at bounding box center [99, 119] width 146 height 18
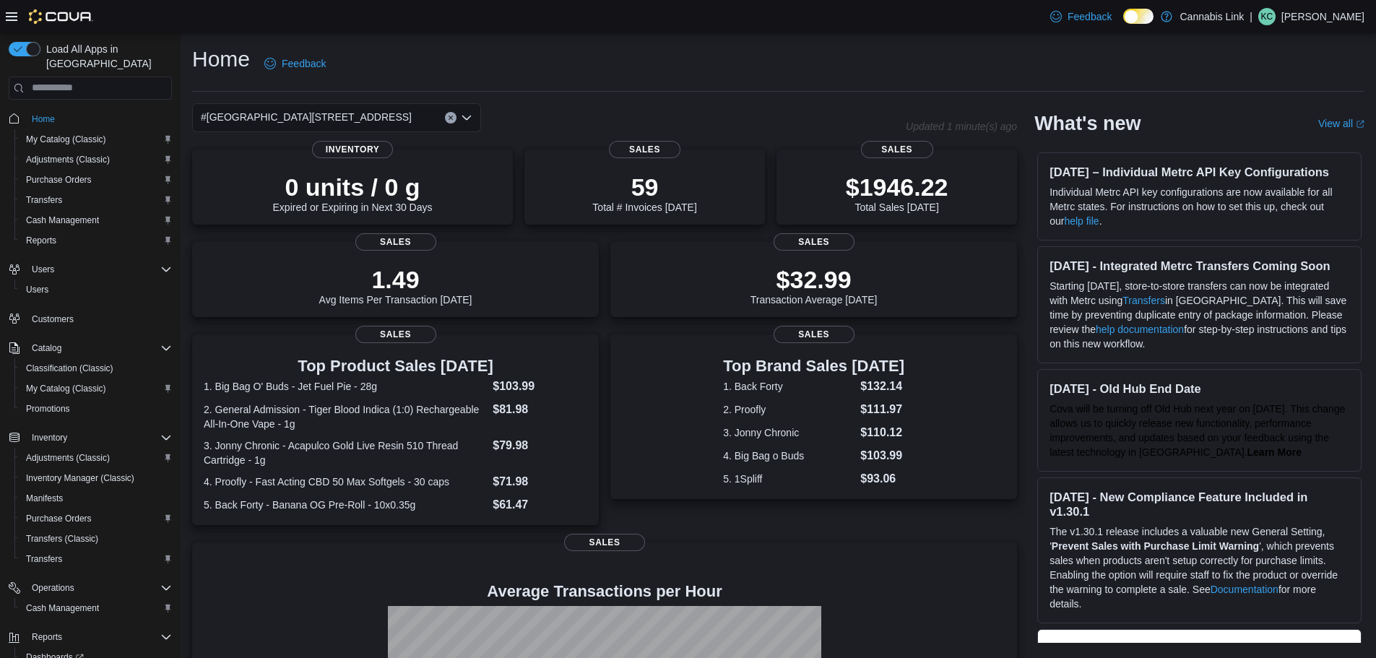
click at [405, 126] on div "#[GEOGRAPHIC_DATA][STREET_ADDRESS]" at bounding box center [336, 117] width 289 height 29
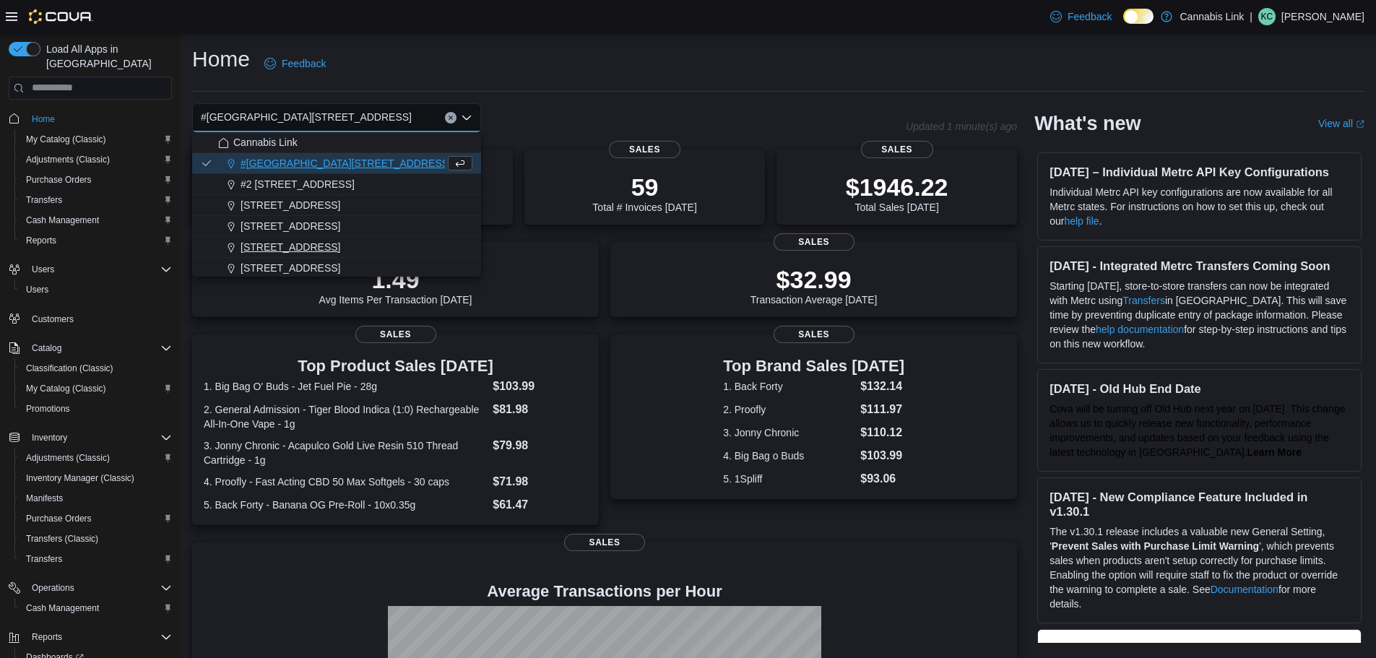
click at [311, 243] on span "390 Springbank Drive" at bounding box center [291, 247] width 100 height 14
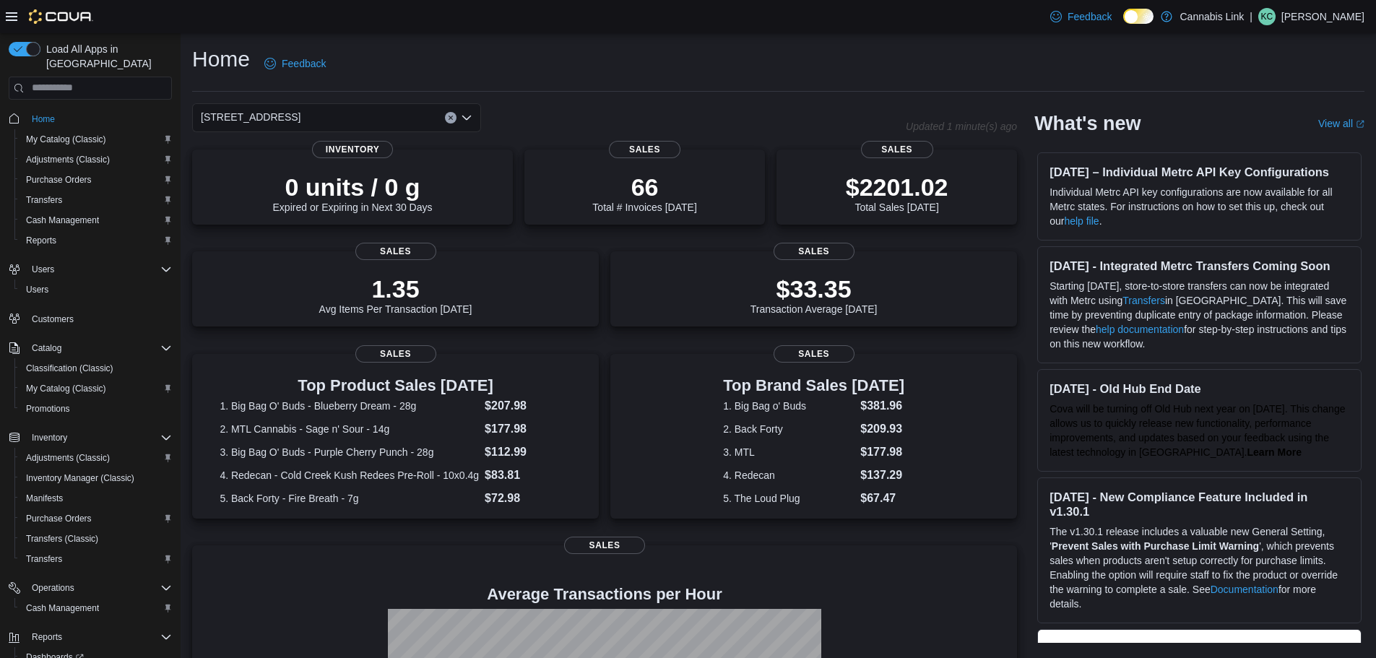
click at [389, 117] on div "390 Springbank Drive Combo box. Selected. 390 Springbank Drive. Press Backspace…" at bounding box center [336, 117] width 289 height 29
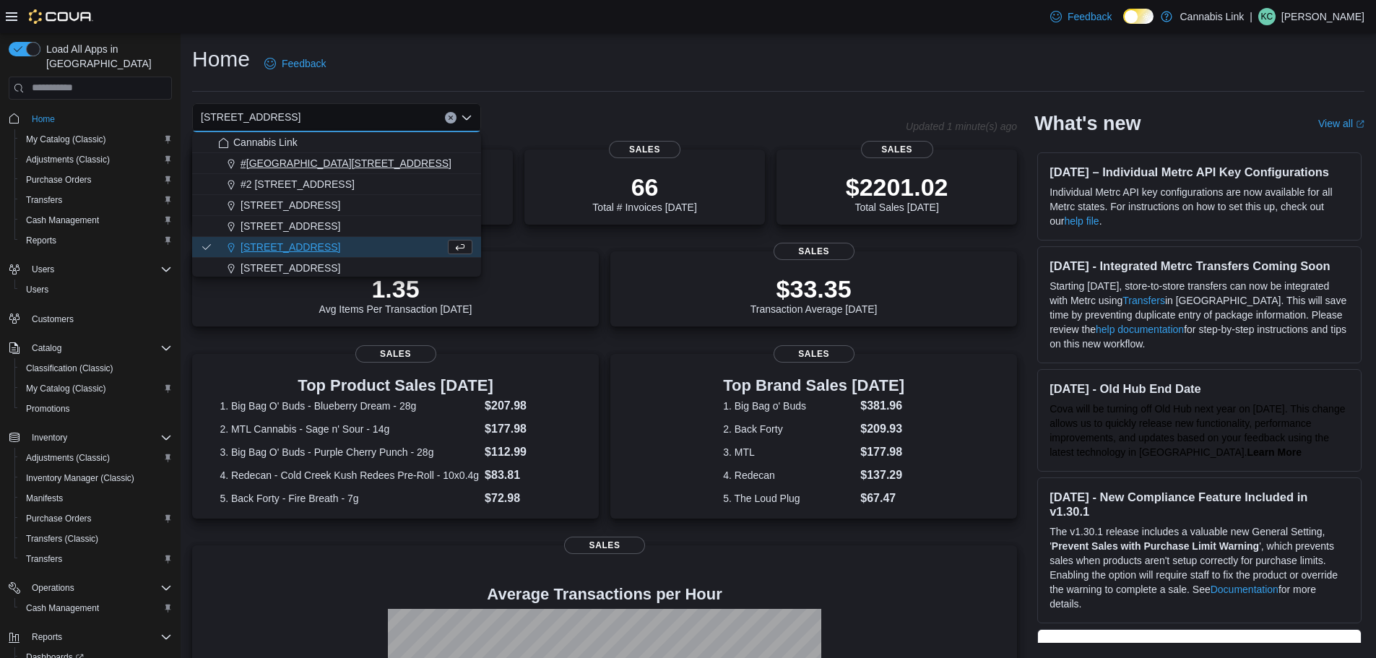
click at [331, 158] on span "#[GEOGRAPHIC_DATA][STREET_ADDRESS]" at bounding box center [346, 163] width 211 height 14
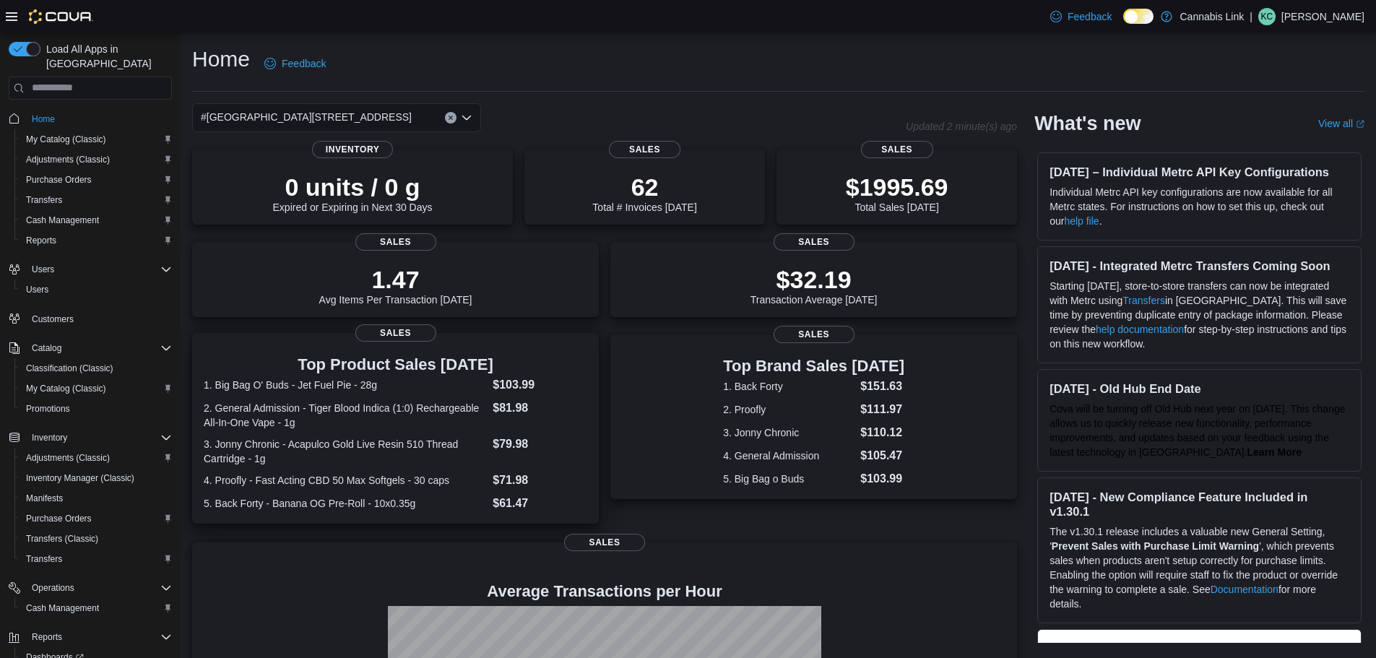
click at [305, 333] on div "Top Product Sales Today 1. Big Bag O' Buds - Jet Fuel Pie - 28g $103.99 2. Gene…" at bounding box center [395, 428] width 407 height 191
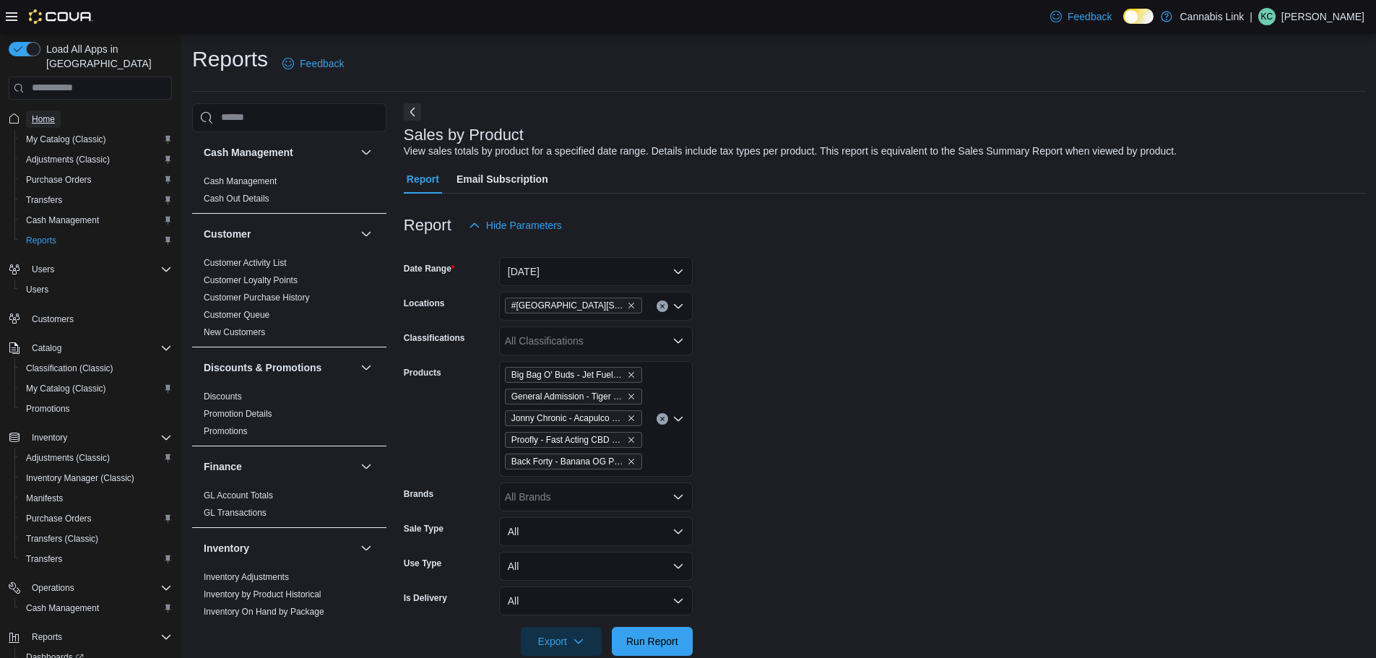
click at [56, 111] on link "Home" at bounding box center [43, 119] width 35 height 17
